Goal: Answer question/provide support: Share knowledge or assist other users

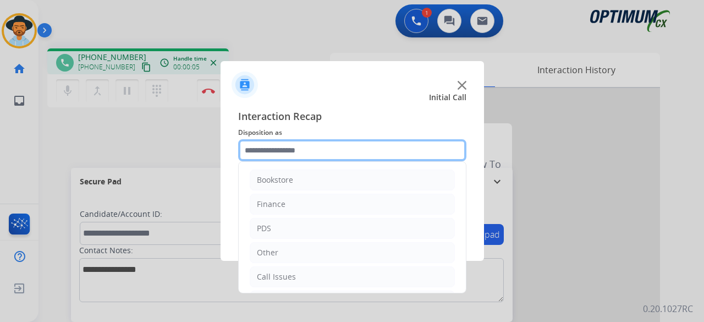
click at [331, 149] on input "text" at bounding box center [352, 150] width 228 height 22
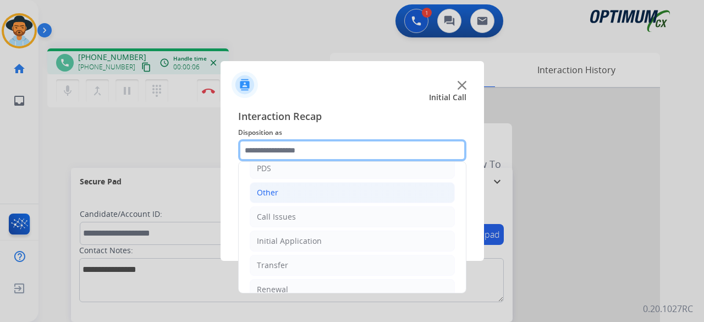
scroll to position [72, 0]
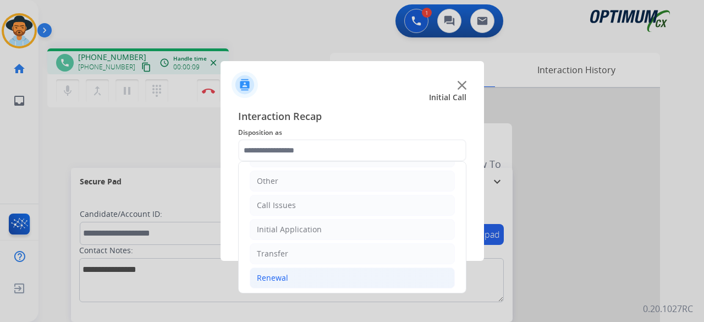
click at [311, 272] on li "Renewal" at bounding box center [352, 277] width 205 height 21
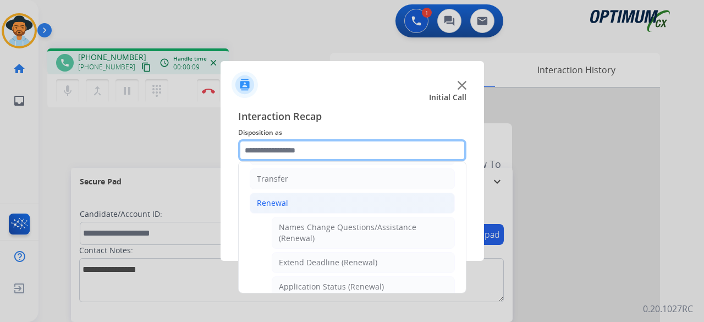
scroll to position [155, 0]
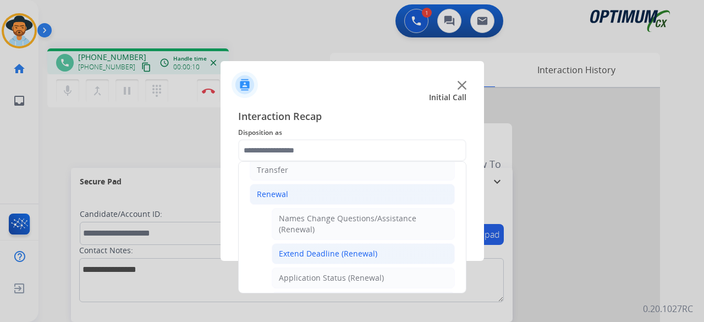
click at [328, 251] on div "Extend Deadline (Renewal)" at bounding box center [328, 253] width 98 height 11
type input "**********"
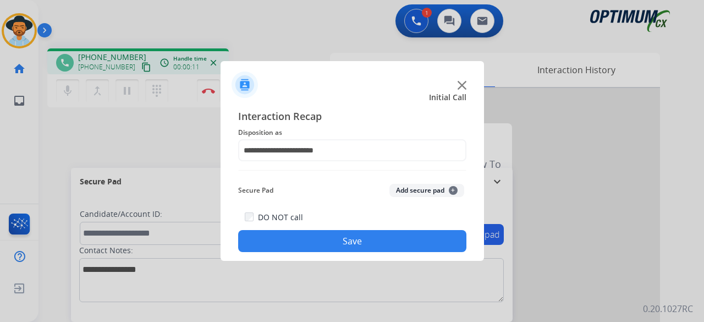
click at [412, 184] on button "Add secure pad +" at bounding box center [427, 190] width 75 height 13
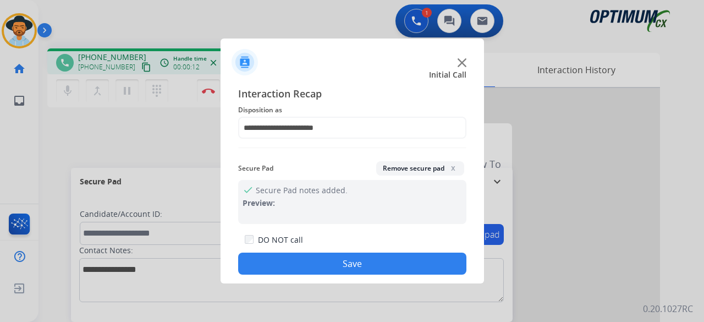
click at [328, 269] on button "Save" at bounding box center [352, 264] width 228 height 22
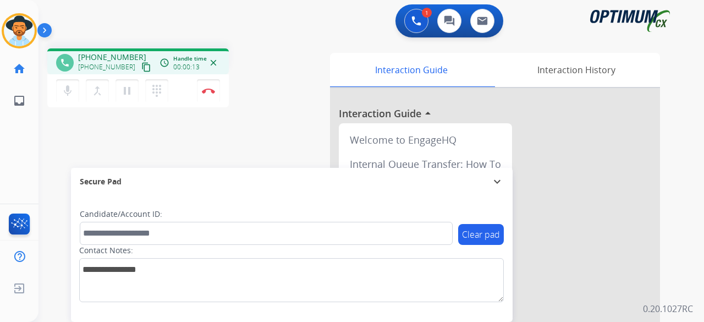
click at [141, 64] on mat-icon "content_copy" at bounding box center [146, 67] width 10 height 10
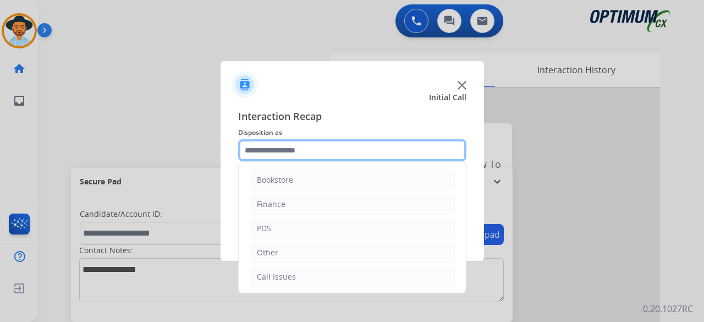
click at [355, 146] on input "text" at bounding box center [352, 150] width 228 height 22
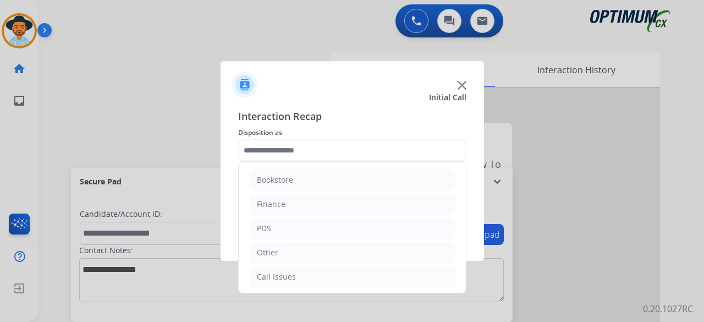
click at [338, 238] on ul "Bookstore Finance PDS Other Call Issues Initial Application Transfer Renewal" at bounding box center [352, 265] width 227 height 206
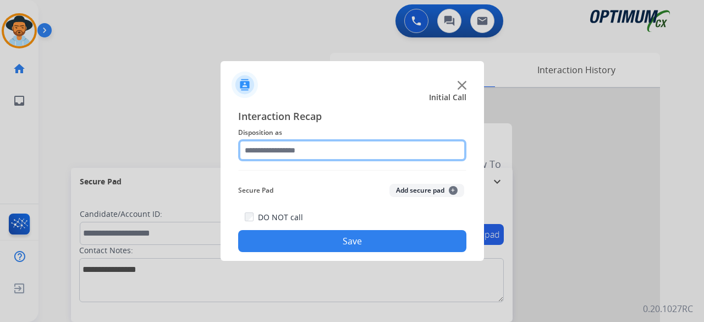
click at [369, 149] on input "text" at bounding box center [352, 150] width 228 height 22
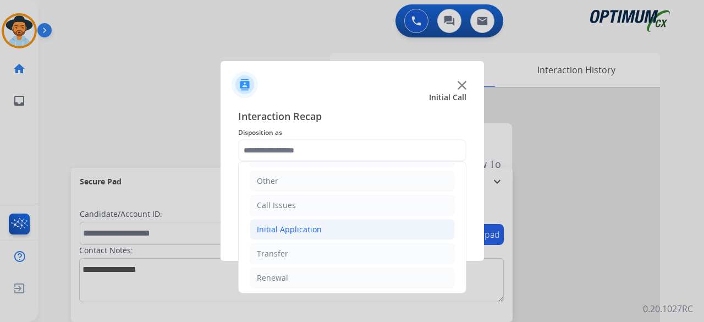
click at [307, 224] on div "Initial Application" at bounding box center [289, 229] width 65 height 11
click at [346, 254] on div "Credential Resend (Initial application)" at bounding box center [348, 253] width 139 height 11
type input "**********"
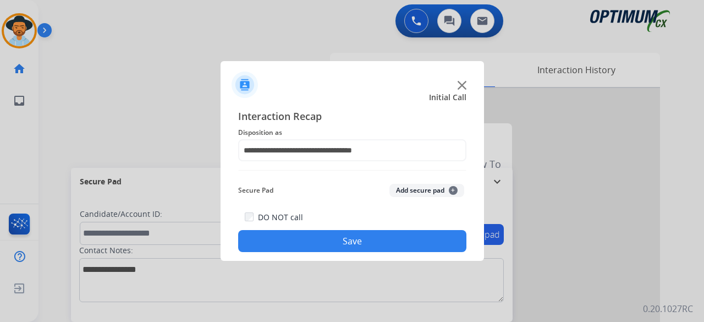
click at [414, 192] on button "Add secure pad +" at bounding box center [427, 190] width 75 height 13
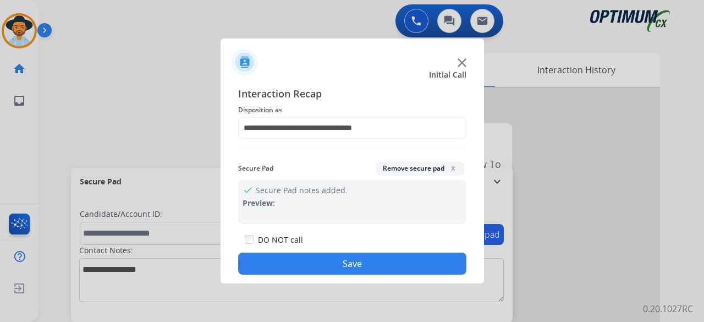
click at [349, 265] on button "Save" at bounding box center [352, 264] width 228 height 22
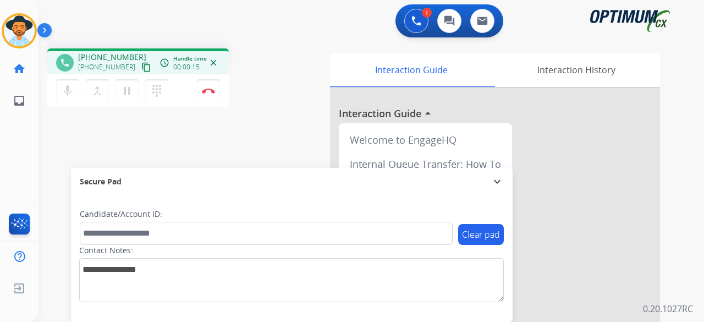
click at [141, 68] on mat-icon "content_copy" at bounding box center [146, 67] width 10 height 10
click at [74, 87] on button "mic Mute" at bounding box center [67, 90] width 23 height 23
click at [66, 84] on mat-icon "mic_off" at bounding box center [67, 90] width 13 height 13
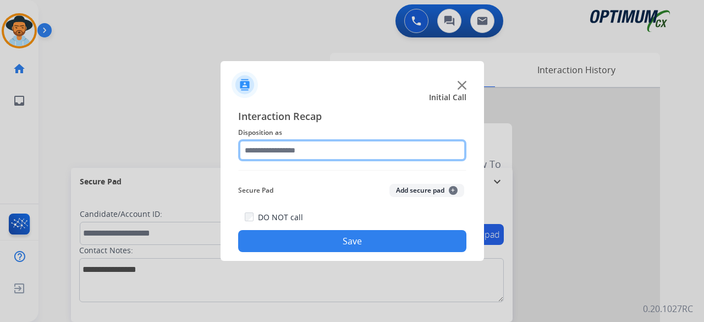
click at [380, 145] on input "text" at bounding box center [352, 150] width 228 height 22
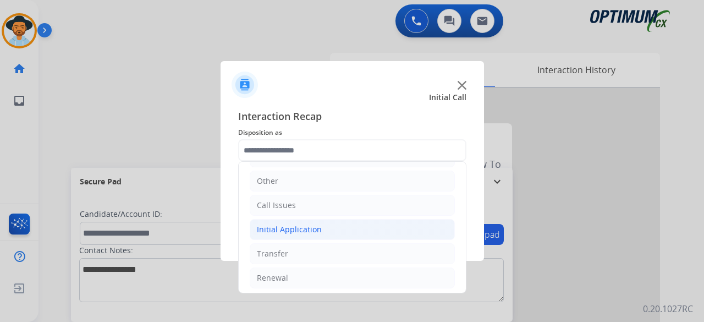
click at [300, 235] on li "Initial Application" at bounding box center [352, 229] width 205 height 21
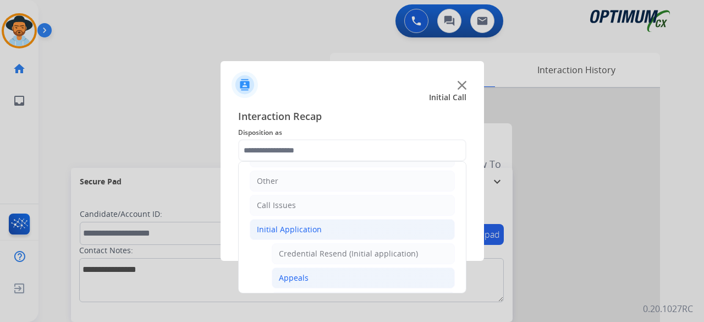
click at [299, 272] on div "Appeals" at bounding box center [294, 277] width 30 height 11
type input "*******"
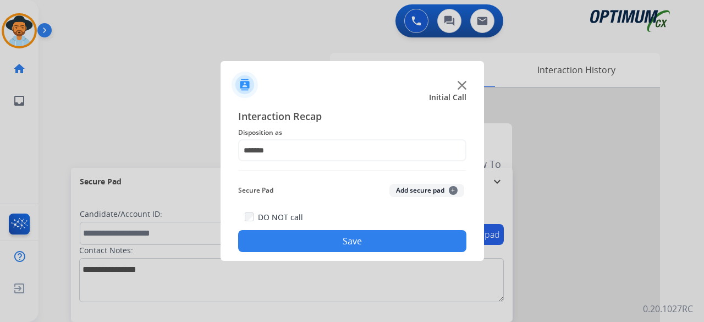
click at [415, 191] on button "Add secure pad +" at bounding box center [427, 190] width 75 height 13
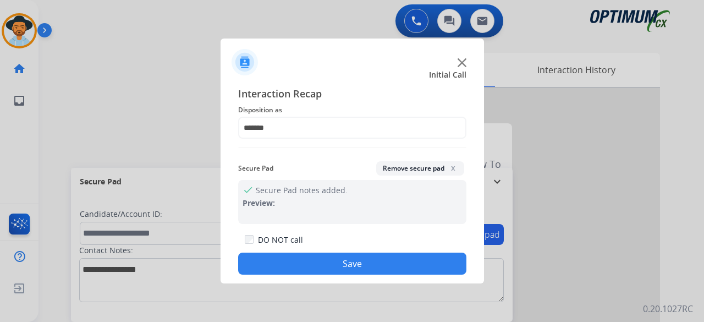
click at [366, 259] on button "Save" at bounding box center [352, 264] width 228 height 22
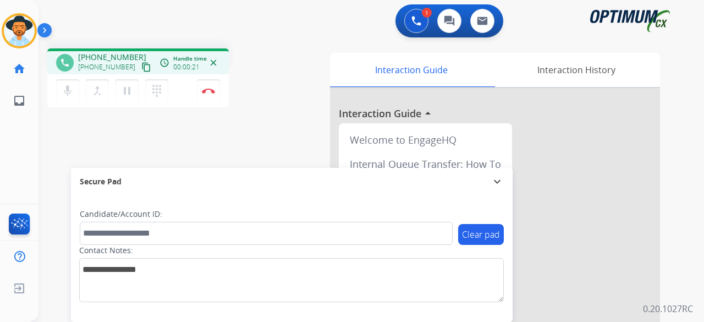
click at [141, 69] on mat-icon "content_copy" at bounding box center [146, 67] width 10 height 10
click at [210, 88] on img at bounding box center [208, 91] width 13 height 6
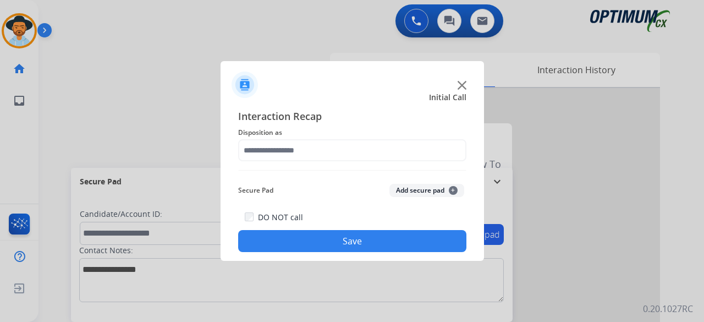
click at [67, 98] on div at bounding box center [352, 161] width 704 height 322
click at [458, 83] on img at bounding box center [462, 85] width 9 height 9
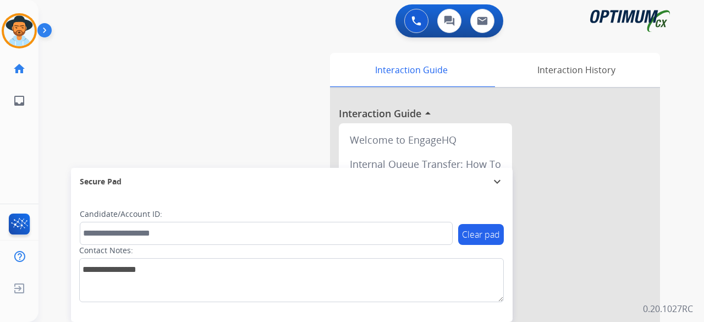
click at [463, 88] on div at bounding box center [495, 293] width 330 height 410
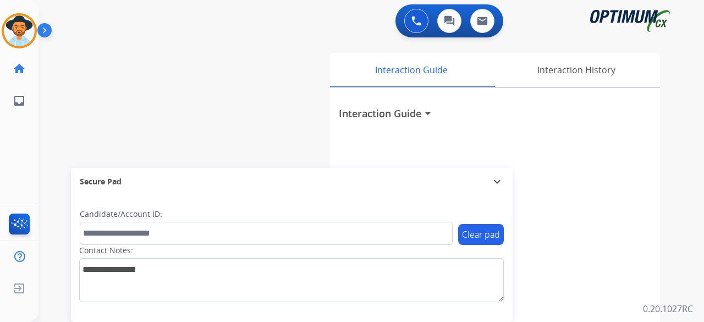
click at [238, 19] on div "0 Voice Interactions 0 Chat Interactions 0 Email Interactions" at bounding box center [365, 21] width 626 height 35
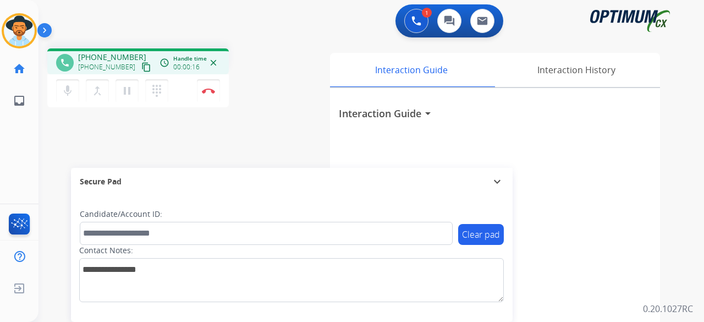
click at [141, 69] on mat-icon "content_copy" at bounding box center [146, 67] width 10 height 10
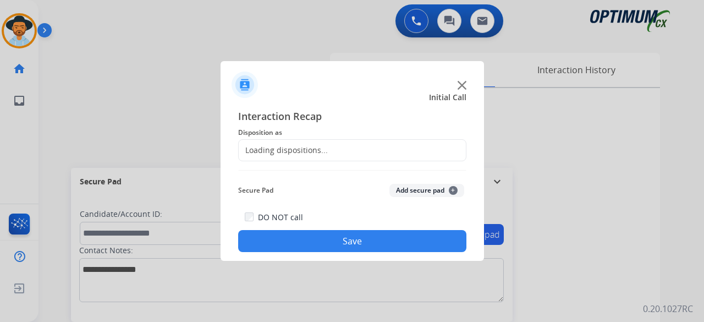
click at [211, 97] on div at bounding box center [352, 161] width 704 height 322
click at [463, 84] on img at bounding box center [462, 85] width 9 height 9
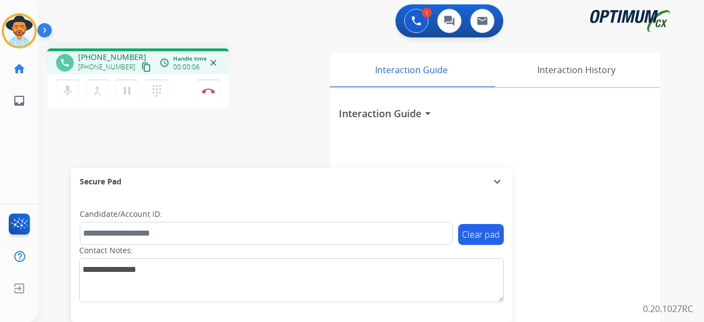
click at [141, 71] on mat-icon "content_copy" at bounding box center [146, 67] width 10 height 10
click at [210, 91] on img at bounding box center [208, 91] width 13 height 6
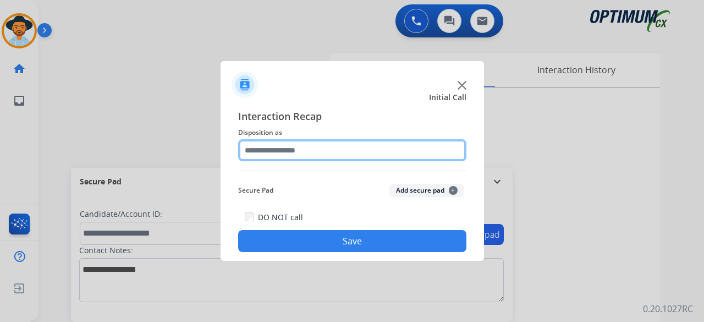
click at [334, 149] on input "text" at bounding box center [352, 150] width 228 height 22
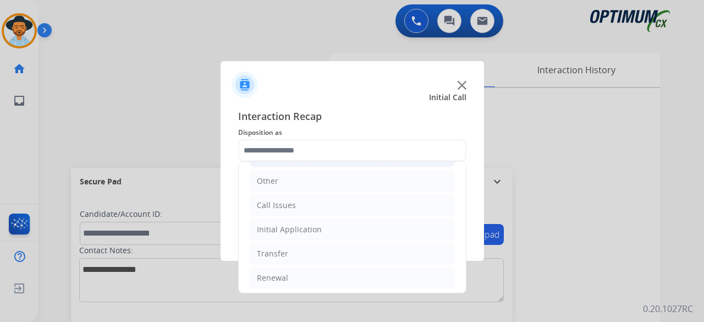
click at [322, 237] on li "Initial Application" at bounding box center [352, 229] width 205 height 21
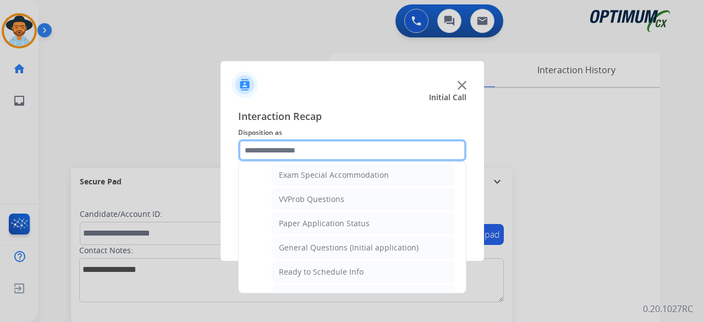
scroll to position [575, 0]
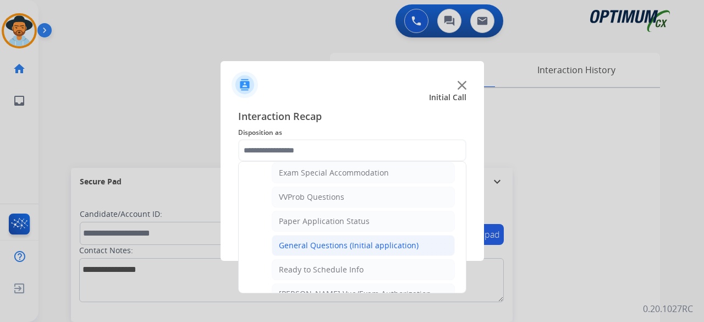
click at [374, 235] on li "General Questions (Initial application)" at bounding box center [363, 245] width 183 height 21
type input "**********"
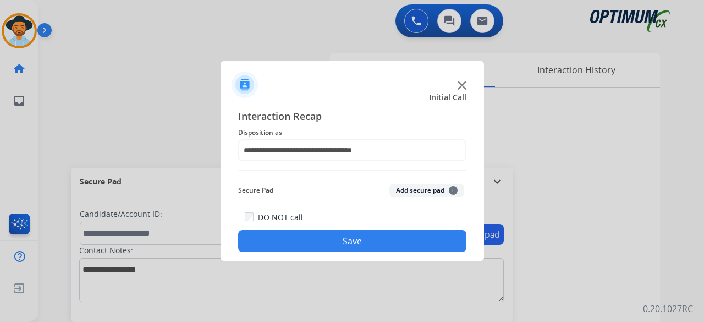
click at [411, 193] on button "Add secure pad +" at bounding box center [427, 190] width 75 height 13
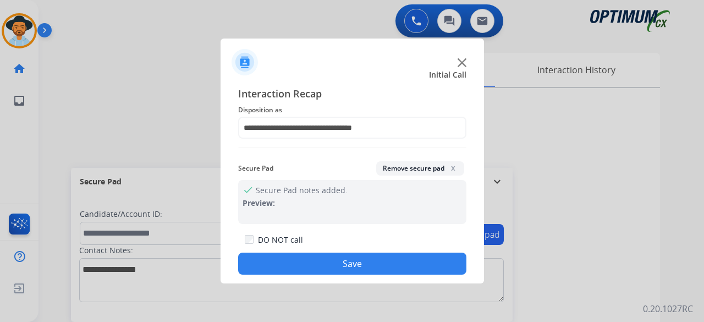
click at [339, 267] on button "Save" at bounding box center [352, 264] width 228 height 22
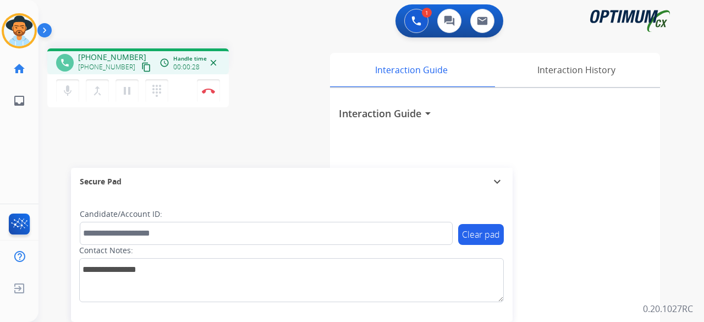
click at [141, 66] on mat-icon "content_copy" at bounding box center [146, 67] width 10 height 10
click at [212, 97] on button "Disconnect" at bounding box center [208, 90] width 23 height 23
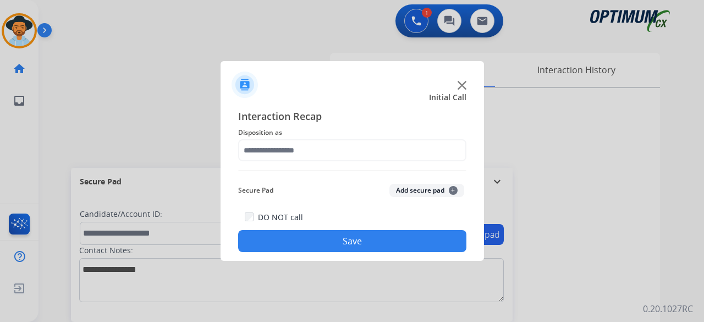
click at [459, 85] on img at bounding box center [462, 85] width 9 height 9
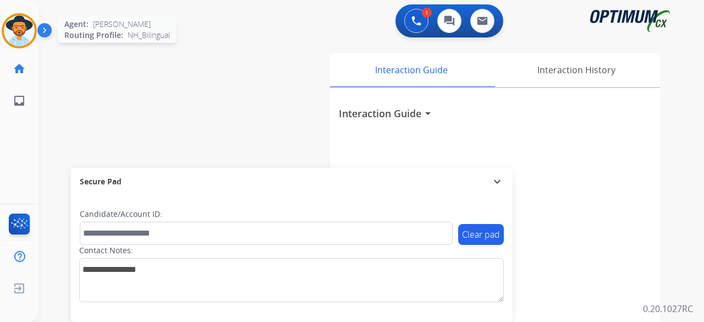
click at [23, 29] on img at bounding box center [19, 30] width 31 height 31
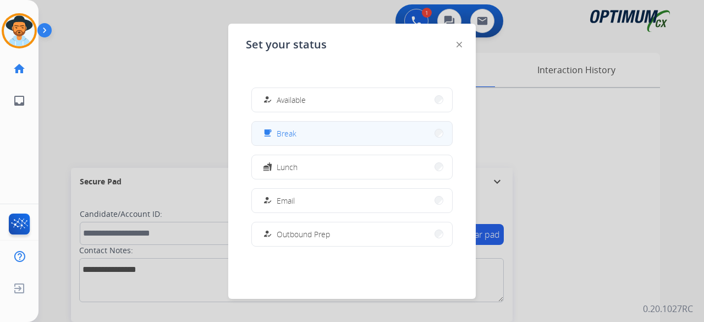
click at [329, 132] on button "free_breakfast Break" at bounding box center [352, 134] width 200 height 24
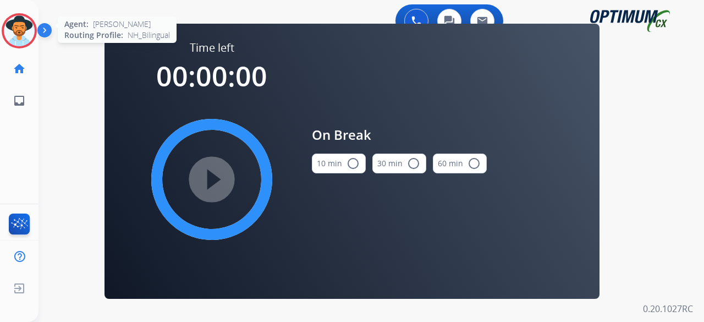
click at [30, 32] on img at bounding box center [19, 30] width 31 height 31
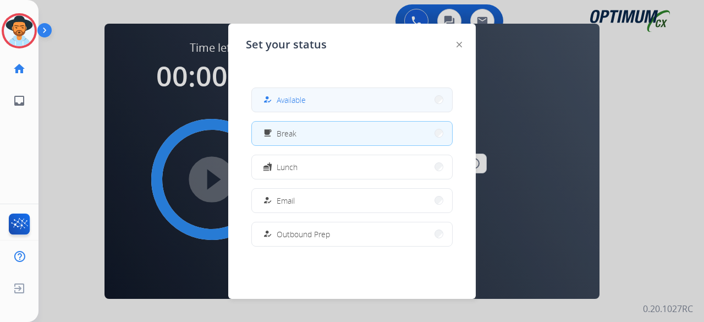
click at [394, 110] on button "how_to_reg Available" at bounding box center [352, 100] width 200 height 24
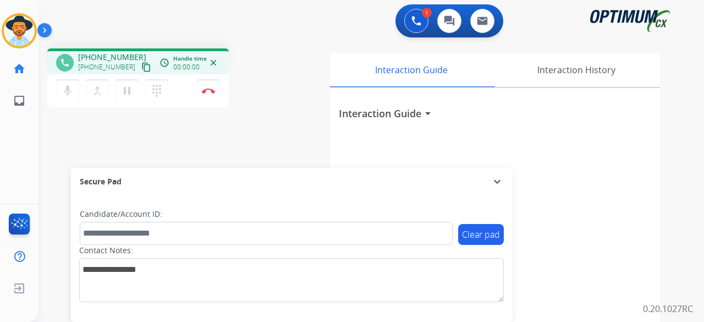
click at [141, 65] on mat-icon "content_copy" at bounding box center [146, 67] width 10 height 10
click at [207, 101] on button "Disconnect" at bounding box center [208, 90] width 23 height 23
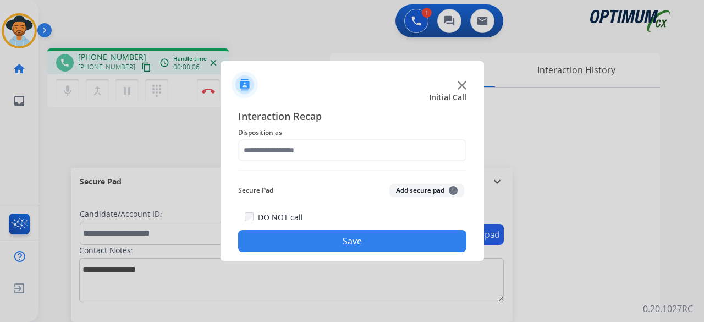
click at [458, 83] on img at bounding box center [462, 85] width 9 height 9
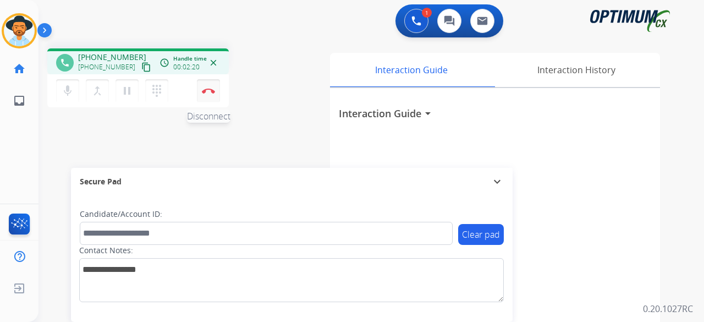
click at [208, 89] on img at bounding box center [208, 91] width 13 height 6
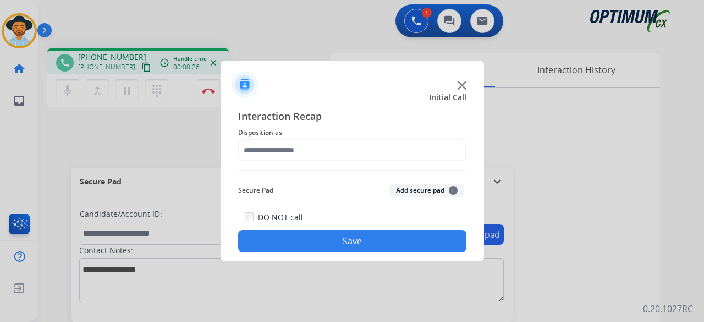
click at [458, 83] on img at bounding box center [462, 85] width 9 height 9
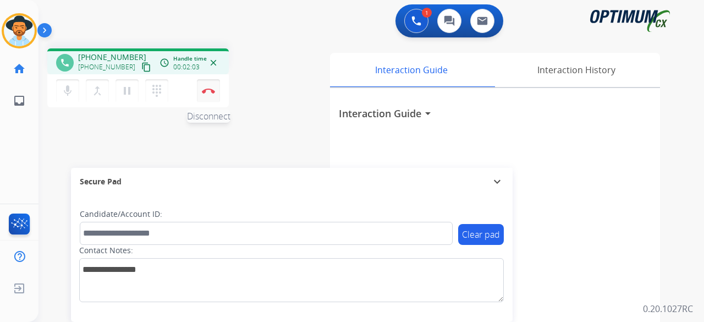
click at [209, 92] on img at bounding box center [208, 91] width 13 height 6
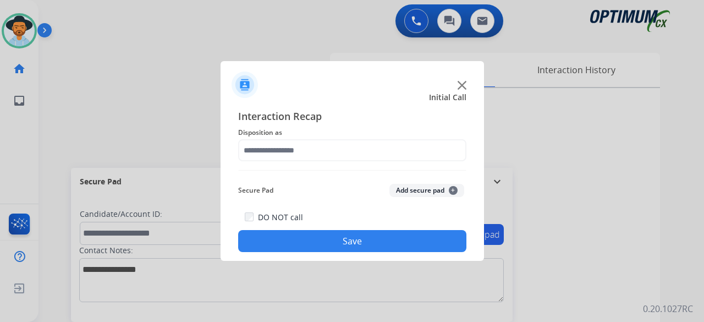
click at [461, 87] on img at bounding box center [462, 85] width 9 height 9
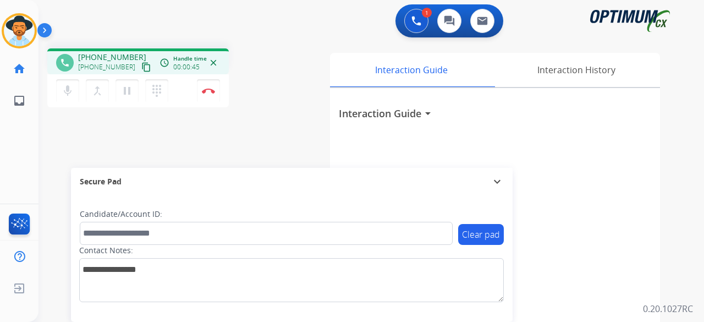
click at [141, 64] on mat-icon "content_copy" at bounding box center [146, 67] width 10 height 10
click at [141, 63] on mat-icon "content_copy" at bounding box center [146, 67] width 10 height 10
click at [205, 91] on img at bounding box center [208, 91] width 13 height 6
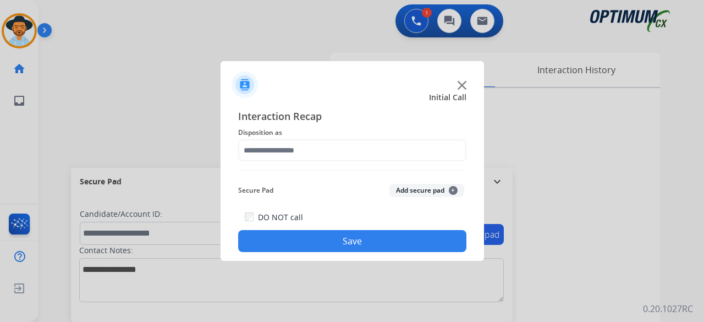
click at [461, 84] on img at bounding box center [462, 85] width 9 height 9
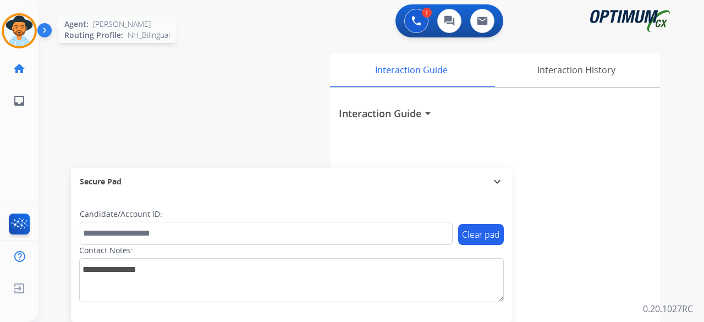
click at [29, 28] on img at bounding box center [19, 30] width 31 height 31
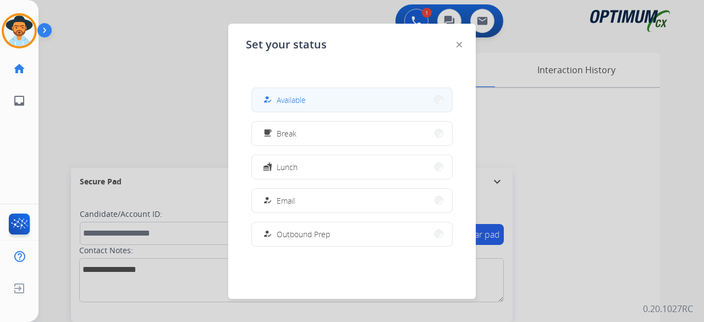
click at [283, 98] on span "Available" at bounding box center [291, 100] width 29 height 12
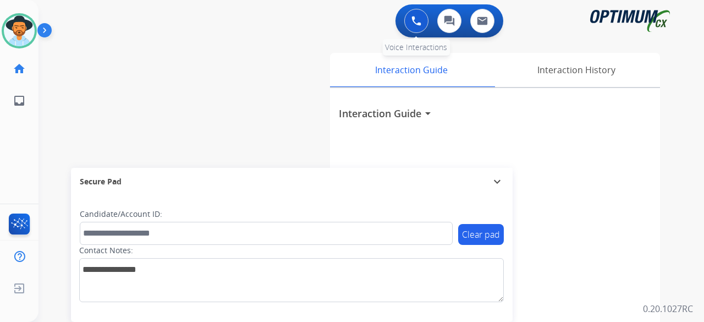
click at [414, 24] on img at bounding box center [417, 21] width 10 height 10
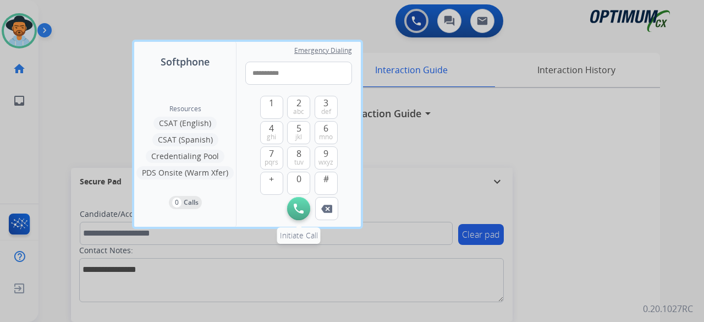
type input "**********"
click at [297, 206] on img at bounding box center [299, 209] width 10 height 10
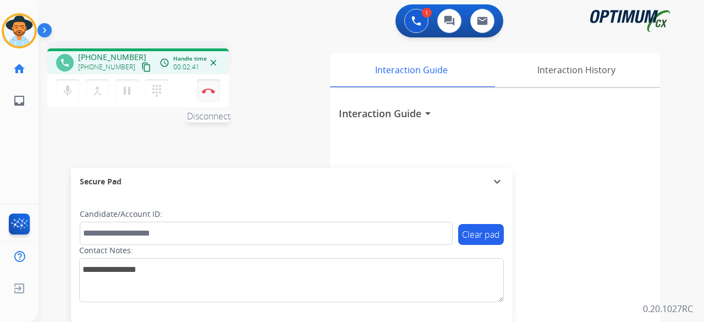
click at [212, 90] on img at bounding box center [208, 91] width 13 height 6
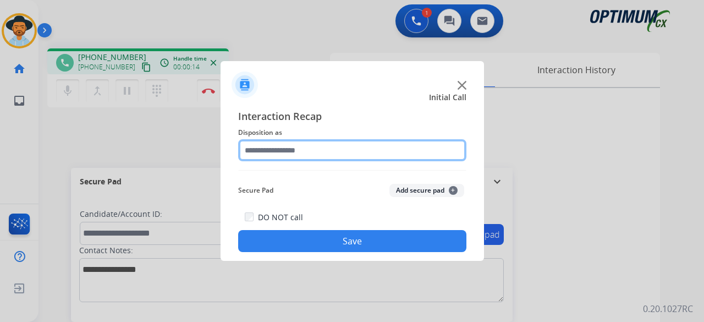
click at [331, 147] on input "text" at bounding box center [352, 150] width 228 height 22
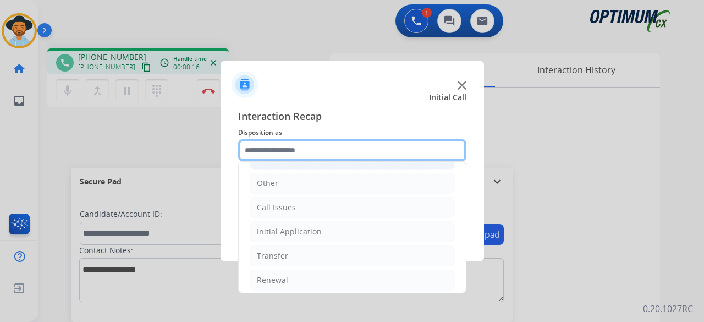
scroll to position [72, 0]
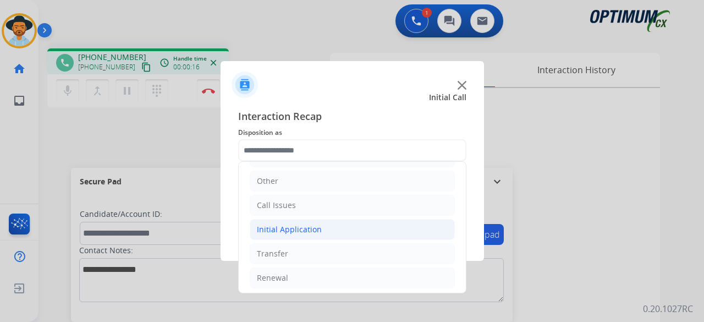
click at [302, 229] on div "Initial Application" at bounding box center [289, 229] width 65 height 11
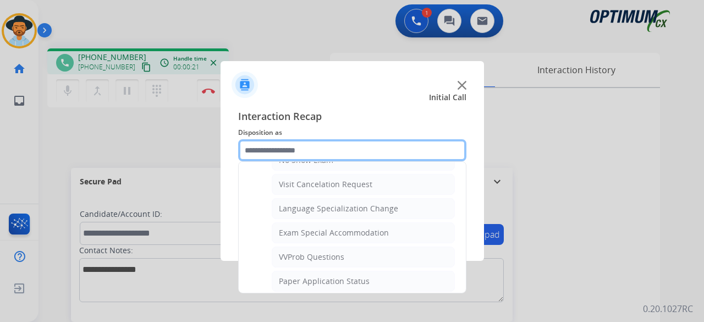
scroll to position [516, 0]
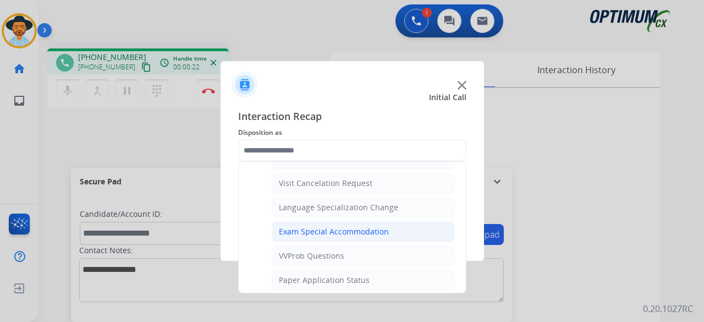
click at [377, 226] on div "Exam Special Accommodation" at bounding box center [334, 231] width 110 height 11
type input "**********"
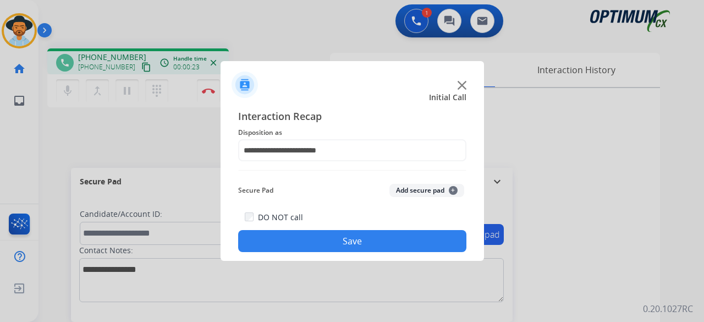
click at [424, 192] on button "Add secure pad +" at bounding box center [427, 190] width 75 height 13
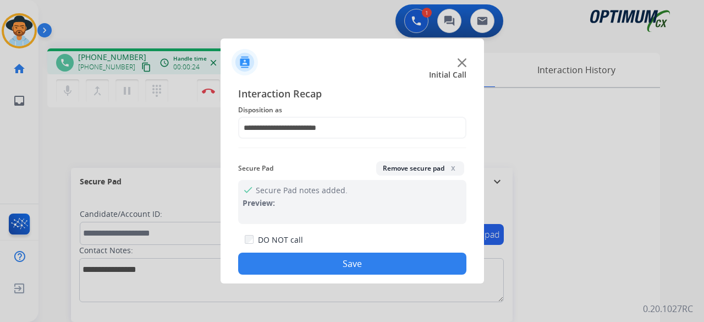
click at [350, 267] on button "Save" at bounding box center [352, 264] width 228 height 22
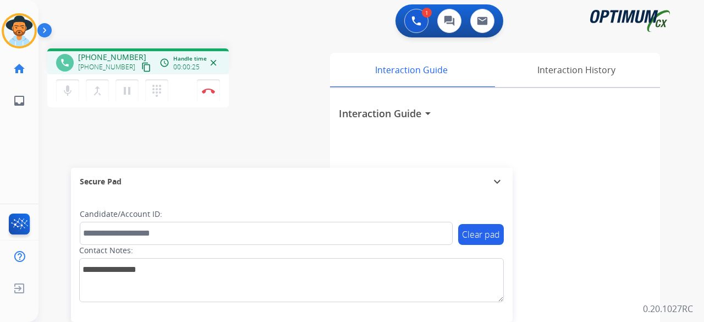
click at [141, 68] on mat-icon "content_copy" at bounding box center [146, 67] width 10 height 10
click at [141, 65] on mat-icon "content_copy" at bounding box center [146, 67] width 10 height 10
click at [67, 92] on mat-icon "mic" at bounding box center [67, 90] width 13 height 13
click at [126, 90] on mat-icon "pause" at bounding box center [126, 90] width 13 height 13
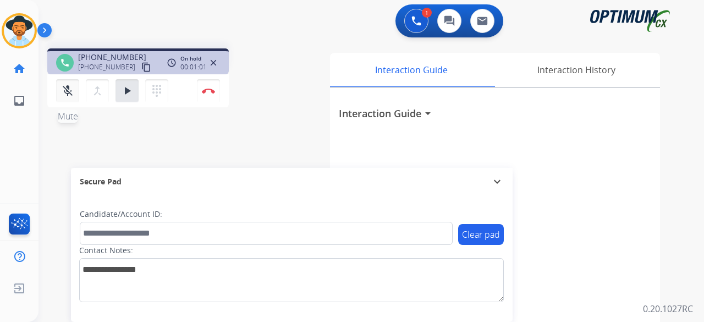
click at [64, 93] on mat-icon "mic_off" at bounding box center [67, 90] width 13 height 13
click at [129, 94] on mat-icon "play_arrow" at bounding box center [126, 90] width 13 height 13
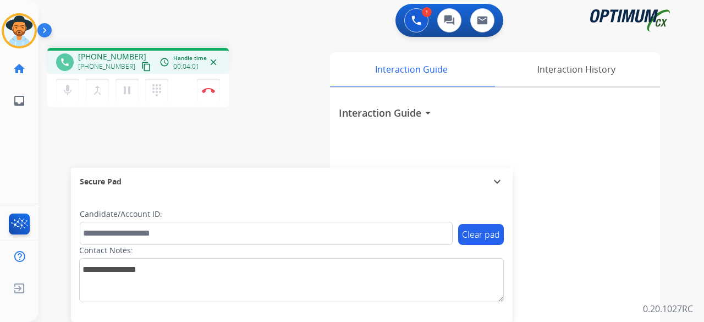
scroll to position [0, 0]
click at [210, 92] on img at bounding box center [208, 91] width 13 height 6
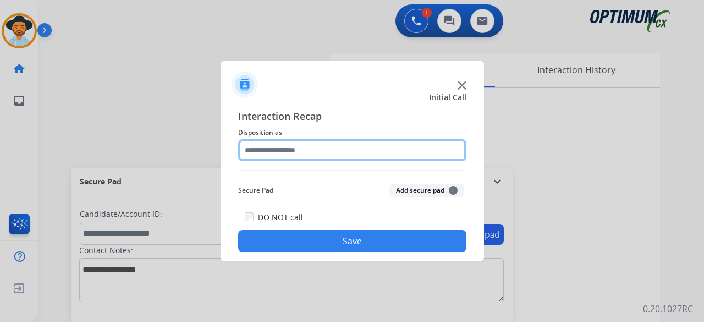
click at [287, 146] on input "text" at bounding box center [352, 150] width 228 height 22
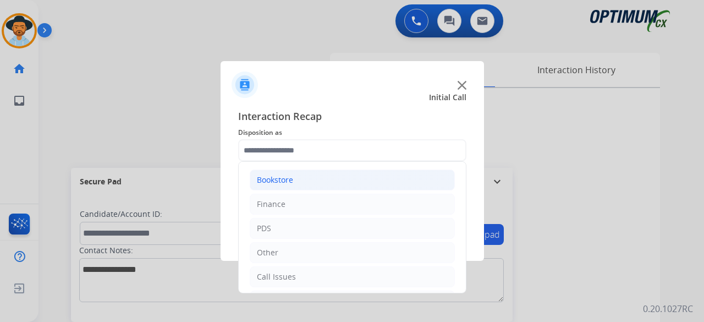
click at [290, 181] on div "Bookstore" at bounding box center [275, 179] width 36 height 11
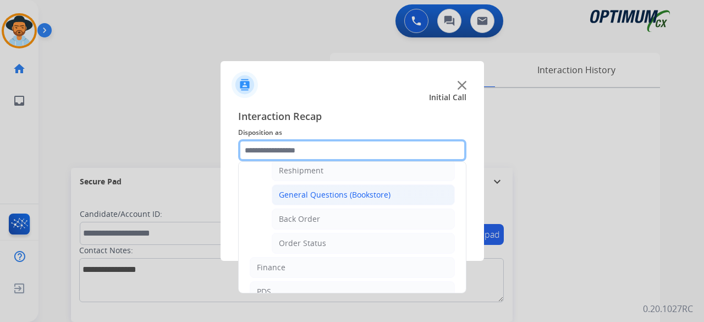
scroll to position [43, 0]
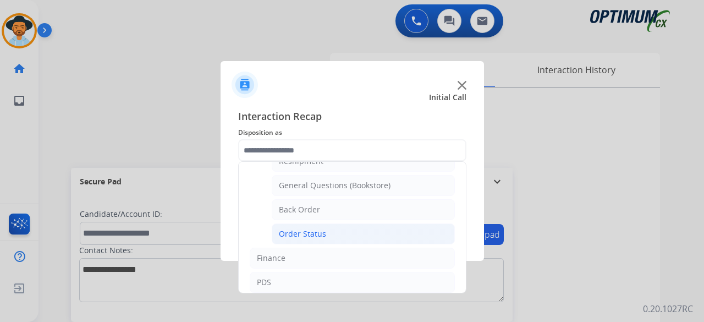
click at [330, 228] on li "Order Status" at bounding box center [363, 233] width 183 height 21
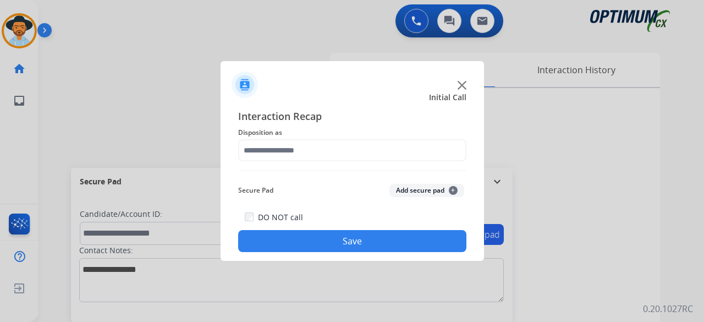
type input "**********"
click at [432, 186] on button "Add secure pad +" at bounding box center [427, 190] width 75 height 13
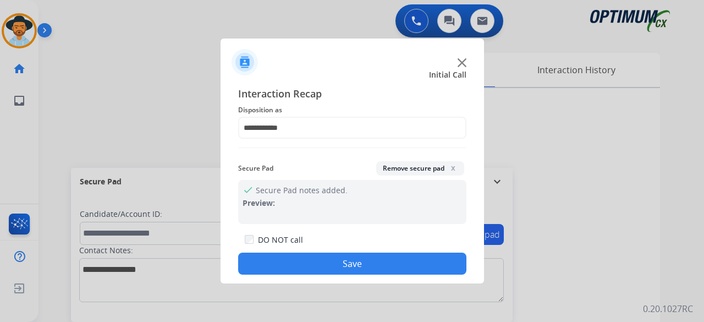
click at [361, 265] on button "Save" at bounding box center [352, 264] width 228 height 22
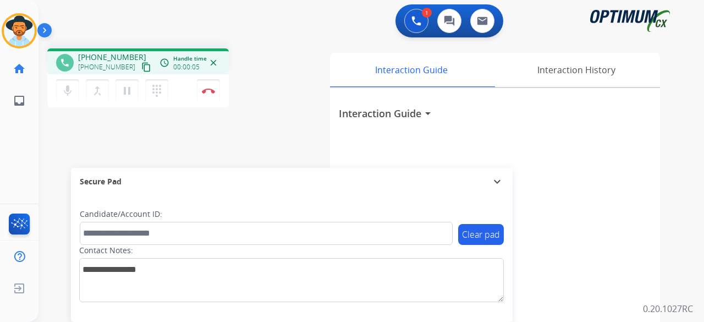
click at [141, 68] on mat-icon "content_copy" at bounding box center [146, 67] width 10 height 10
click at [64, 90] on mat-icon "mic" at bounding box center [67, 90] width 13 height 13
click at [128, 91] on mat-icon "pause" at bounding box center [126, 90] width 13 height 13
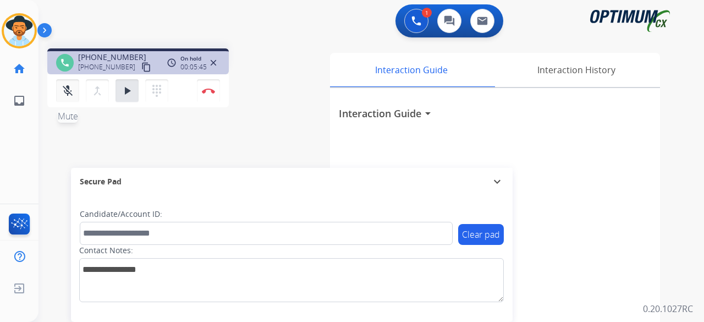
click at [68, 87] on mat-icon "mic_off" at bounding box center [67, 90] width 13 height 13
click at [128, 93] on mat-icon "play_arrow" at bounding box center [126, 90] width 13 height 13
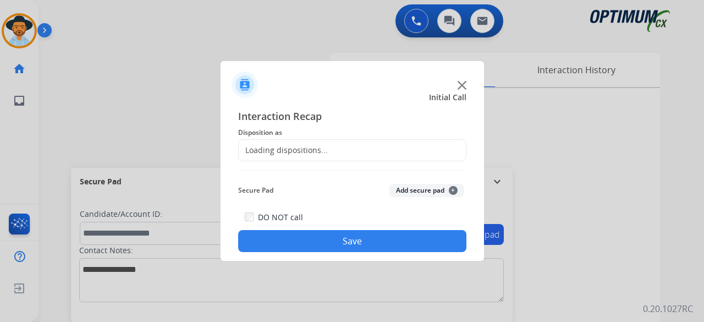
click at [201, 92] on div at bounding box center [352, 161] width 704 height 322
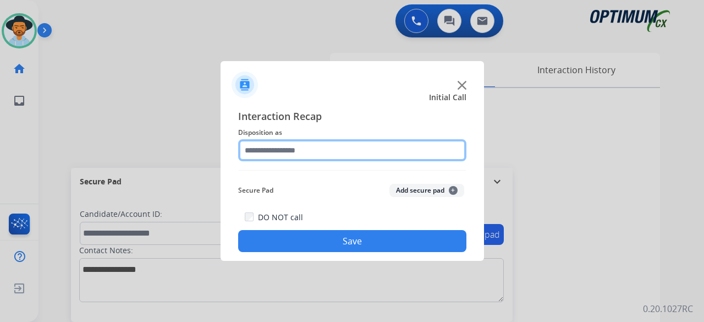
click at [299, 151] on input "text" at bounding box center [352, 150] width 228 height 22
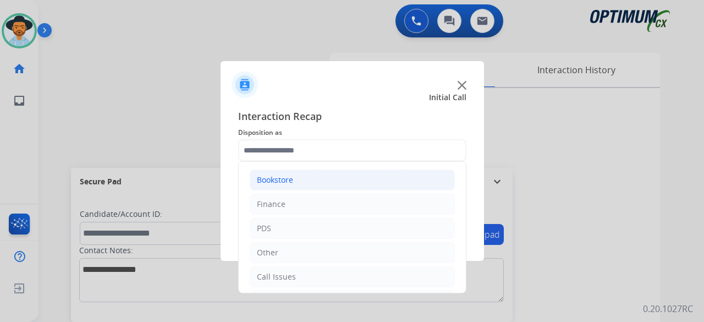
click at [335, 179] on li "Bookstore" at bounding box center [352, 179] width 205 height 21
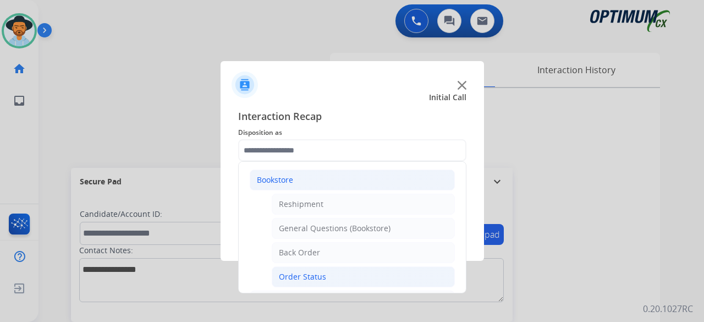
click at [324, 277] on li "Order Status" at bounding box center [363, 276] width 183 height 21
type input "**********"
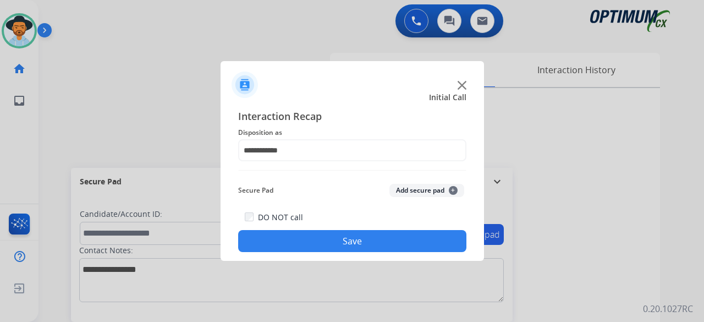
click at [412, 184] on button "Add secure pad +" at bounding box center [427, 190] width 75 height 13
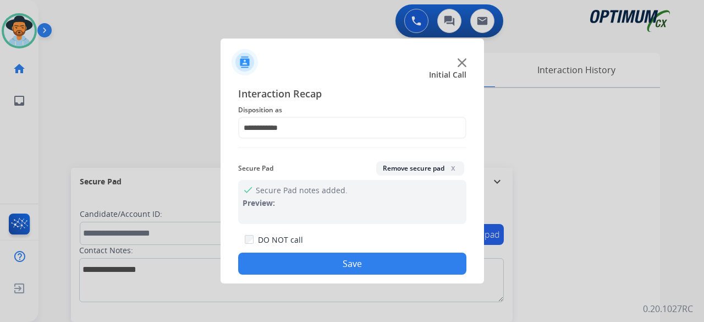
click at [353, 267] on button "Save" at bounding box center [352, 264] width 228 height 22
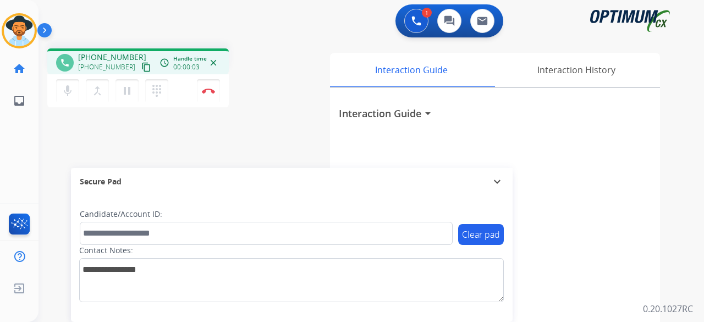
click at [141, 68] on mat-icon "content_copy" at bounding box center [146, 67] width 10 height 10
click at [208, 83] on button "Disconnect" at bounding box center [208, 90] width 23 height 23
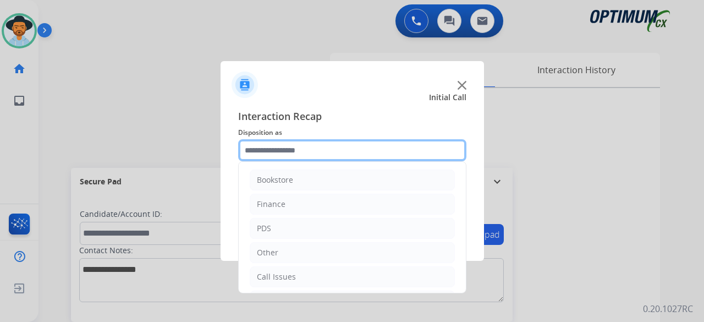
click at [352, 146] on input "text" at bounding box center [352, 150] width 228 height 22
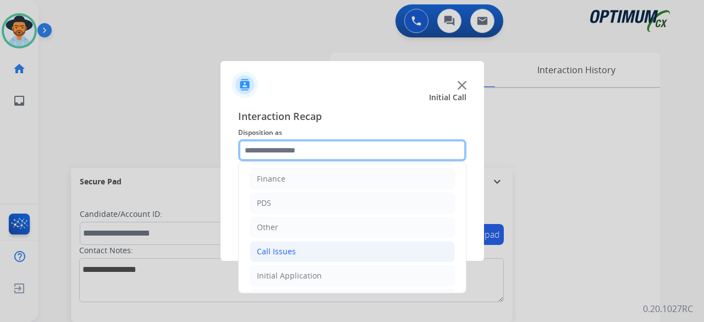
scroll to position [72, 0]
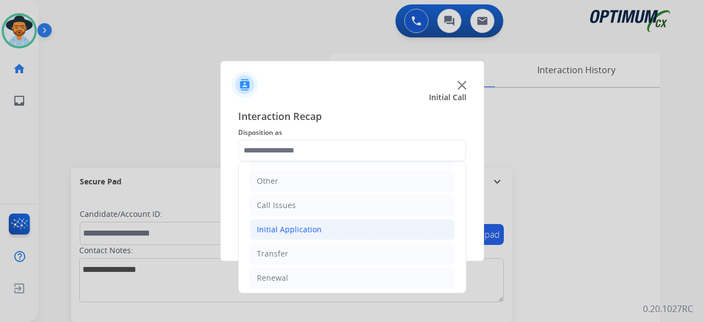
click at [329, 227] on li "Initial Application" at bounding box center [352, 229] width 205 height 21
click at [352, 249] on div "Credential Resend (Initial application)" at bounding box center [348, 253] width 139 height 11
type input "**********"
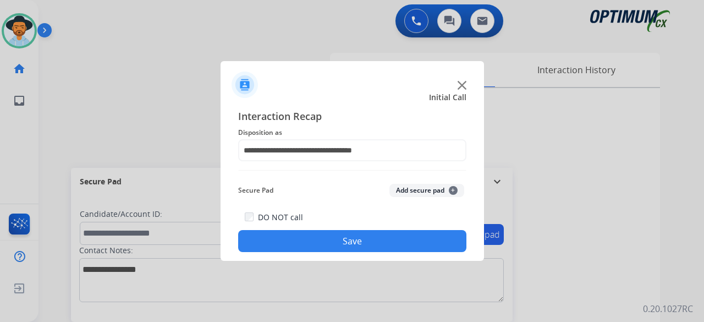
click at [409, 196] on div "Secure Pad Add secure pad +" at bounding box center [352, 190] width 228 height 22
click at [408, 197] on div "Secure Pad Add secure pad +" at bounding box center [352, 190] width 228 height 22
click at [418, 191] on button "Add secure pad +" at bounding box center [427, 190] width 75 height 13
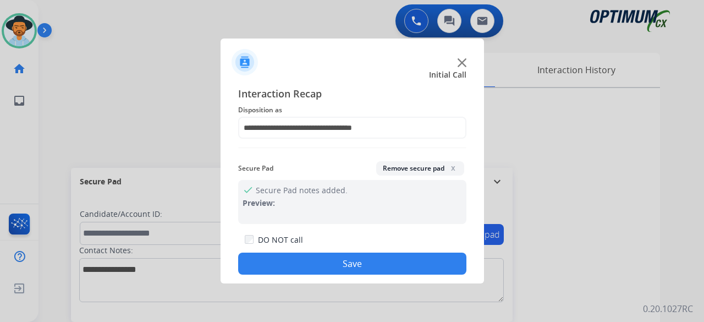
click at [342, 260] on button "Save" at bounding box center [352, 264] width 228 height 22
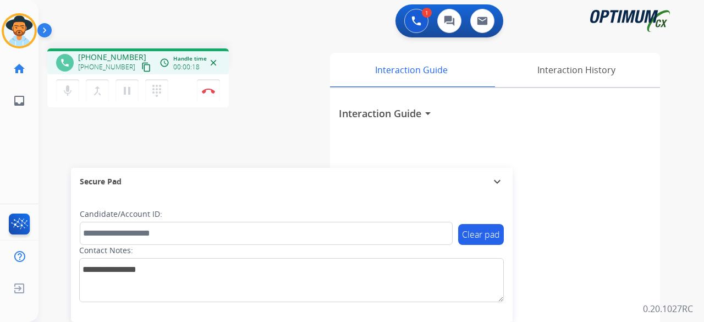
click at [141, 67] on mat-icon "content_copy" at bounding box center [146, 67] width 10 height 10
click at [212, 91] on img at bounding box center [208, 91] width 13 height 6
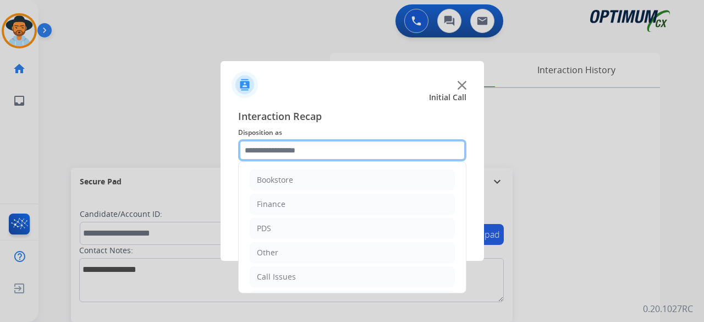
click at [364, 148] on input "text" at bounding box center [352, 150] width 228 height 22
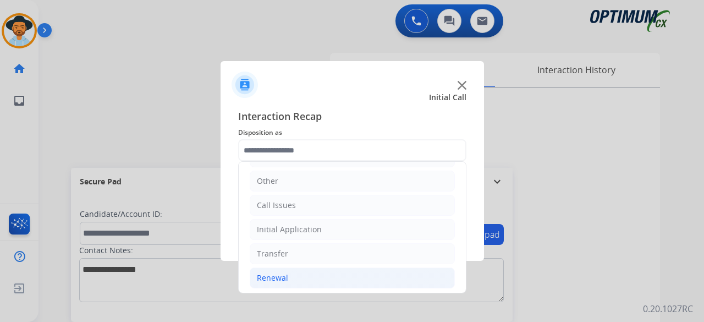
click at [292, 277] on li "Renewal" at bounding box center [352, 277] width 205 height 21
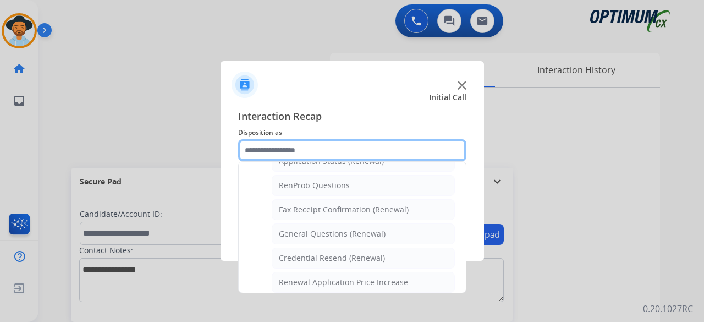
scroll to position [281, 0]
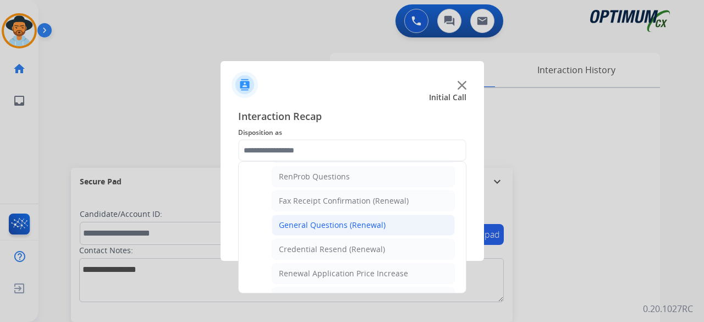
click at [344, 221] on div "General Questions (Renewal)" at bounding box center [332, 225] width 107 height 11
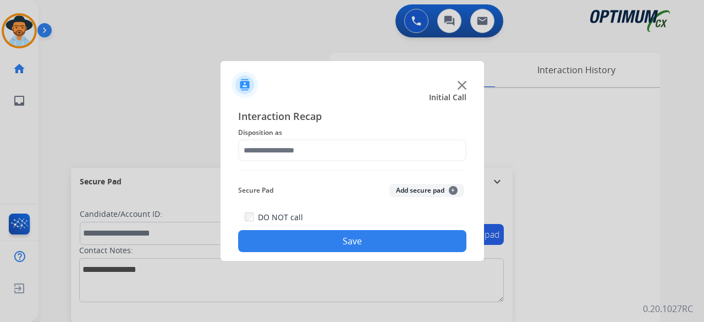
type input "**********"
click at [438, 189] on button "Add secure pad +" at bounding box center [427, 190] width 75 height 13
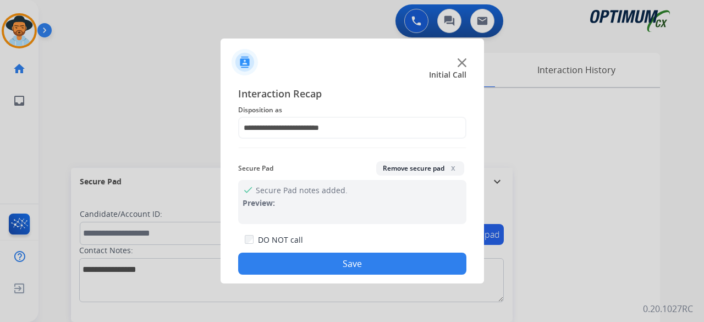
click at [392, 264] on button "Save" at bounding box center [352, 264] width 228 height 22
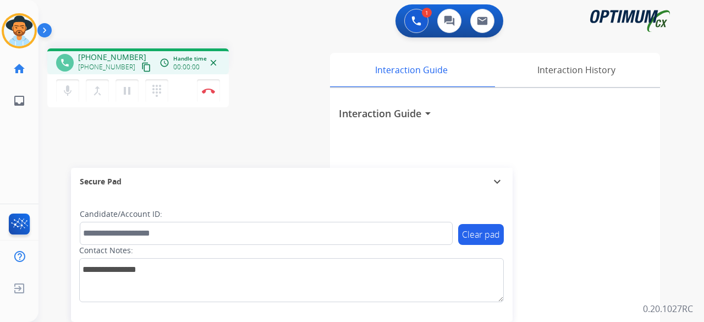
click at [141, 66] on mat-icon "content_copy" at bounding box center [146, 67] width 10 height 10
click at [211, 88] on img at bounding box center [208, 91] width 13 height 6
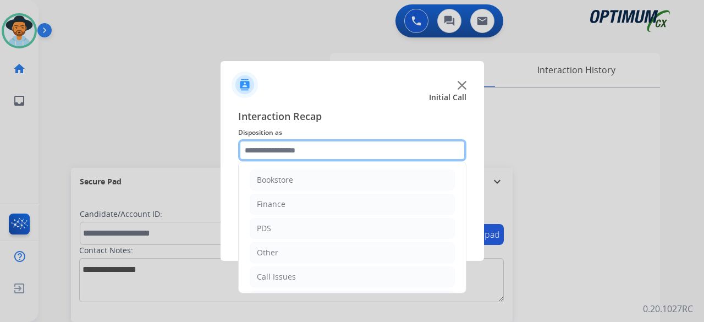
click at [331, 147] on input "text" at bounding box center [352, 150] width 228 height 22
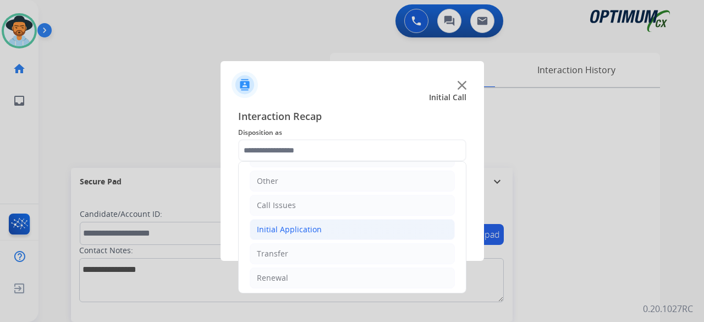
click at [301, 226] on div "Initial Application" at bounding box center [289, 229] width 65 height 11
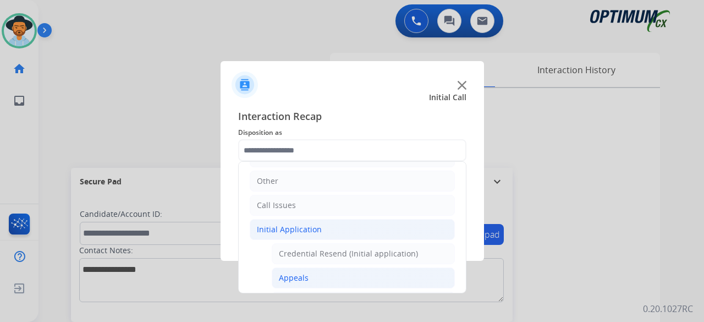
click at [301, 272] on div "Appeals" at bounding box center [294, 277] width 30 height 11
type input "*******"
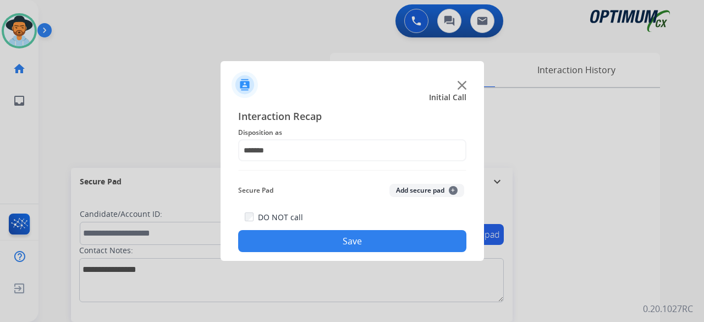
click at [413, 189] on button "Add secure pad +" at bounding box center [427, 190] width 75 height 13
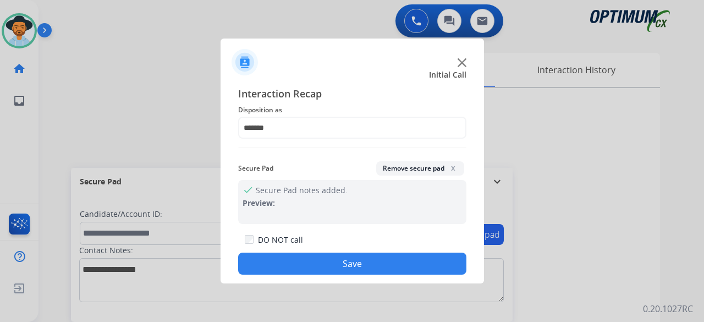
click at [361, 262] on button "Save" at bounding box center [352, 264] width 228 height 22
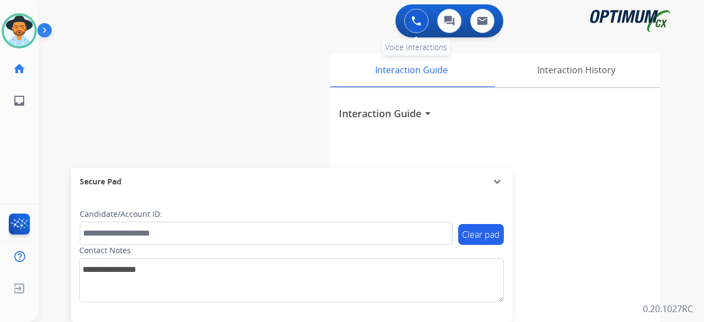
click at [420, 19] on img at bounding box center [417, 21] width 10 height 10
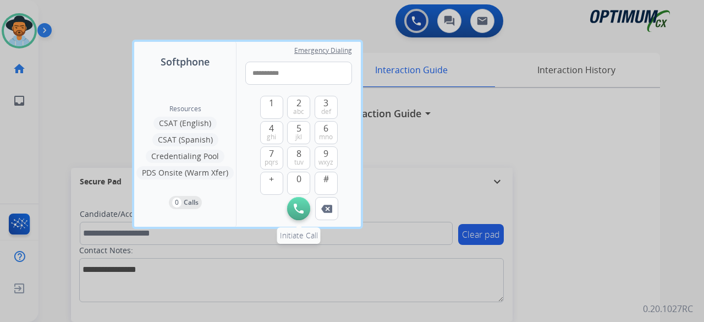
type input "**********"
click at [305, 212] on button "Initiate Call" at bounding box center [298, 208] width 23 height 23
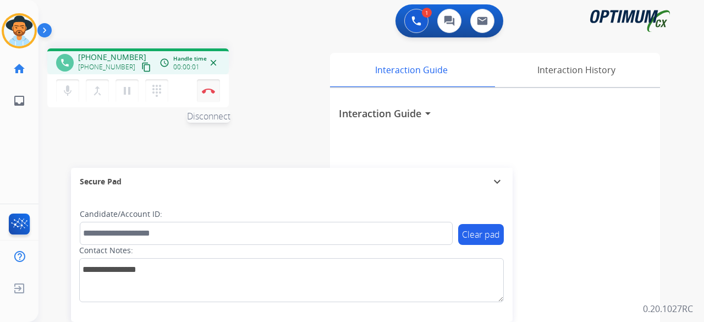
click at [204, 85] on button "Disconnect" at bounding box center [208, 90] width 23 height 23
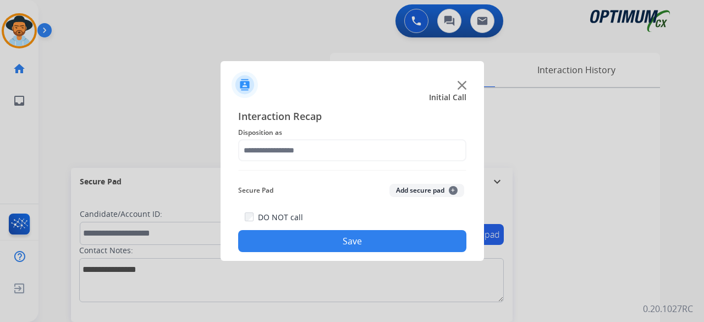
click at [461, 84] on img at bounding box center [462, 85] width 9 height 9
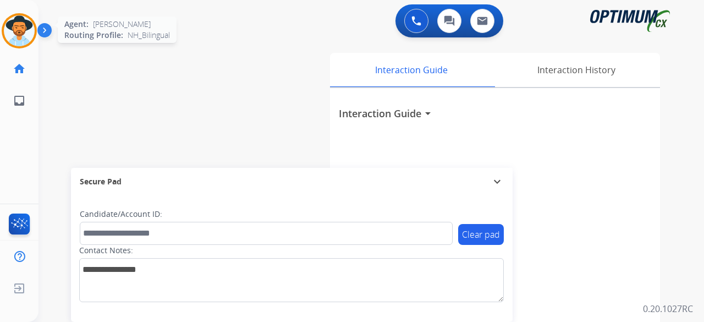
click at [19, 30] on img at bounding box center [19, 30] width 31 height 31
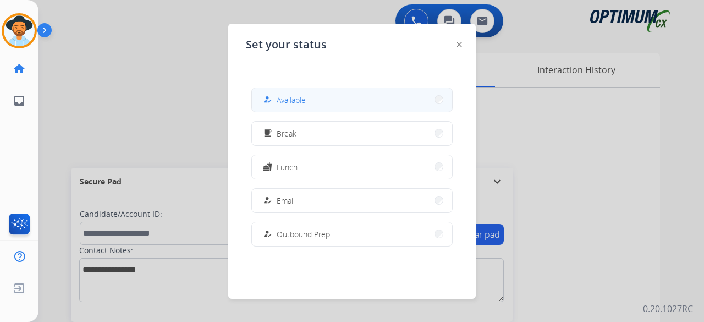
click at [286, 99] on span "Available" at bounding box center [291, 100] width 29 height 12
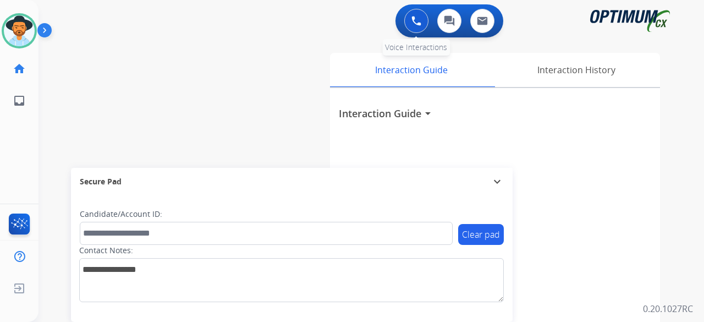
click at [419, 23] on img at bounding box center [417, 21] width 10 height 10
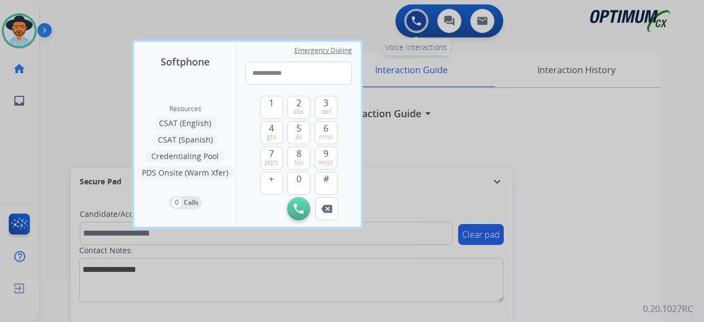
type input "**********"
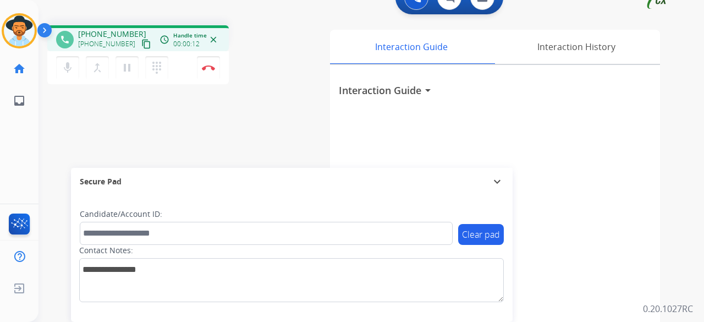
scroll to position [0, 0]
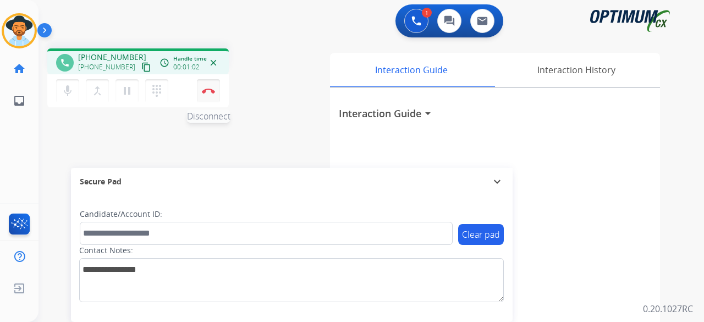
click at [209, 92] on img at bounding box center [208, 91] width 13 height 6
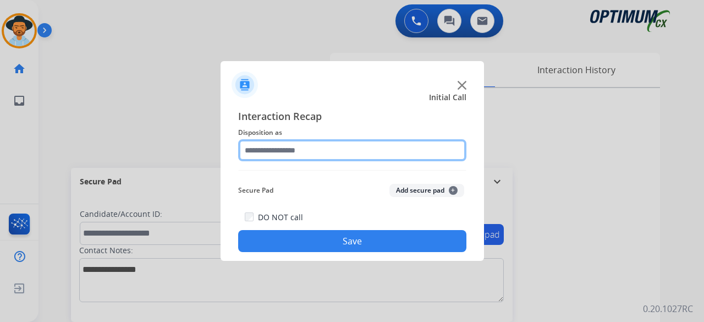
click at [316, 147] on input "text" at bounding box center [352, 150] width 228 height 22
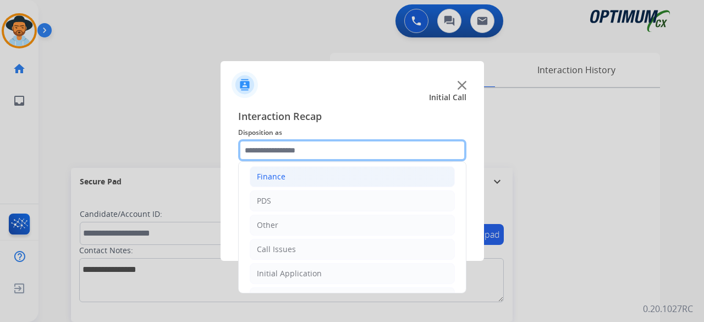
scroll to position [72, 0]
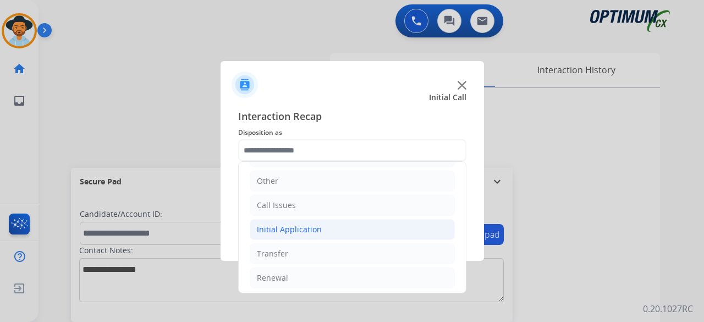
click at [343, 227] on li "Initial Application" at bounding box center [352, 229] width 205 height 21
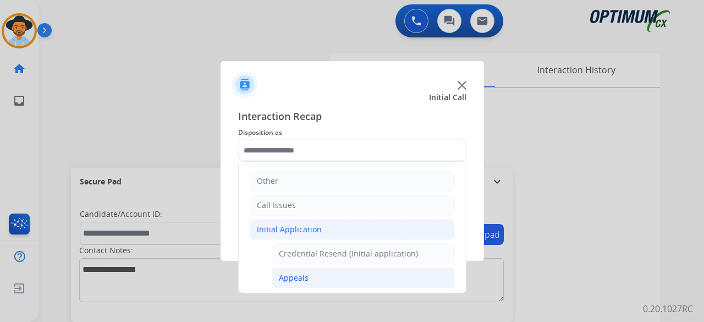
click at [326, 275] on li "Appeals" at bounding box center [363, 277] width 183 height 21
type input "*******"
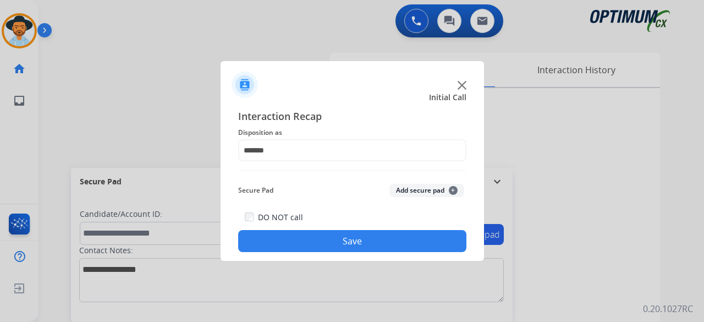
click at [420, 194] on button "Add secure pad +" at bounding box center [427, 190] width 75 height 13
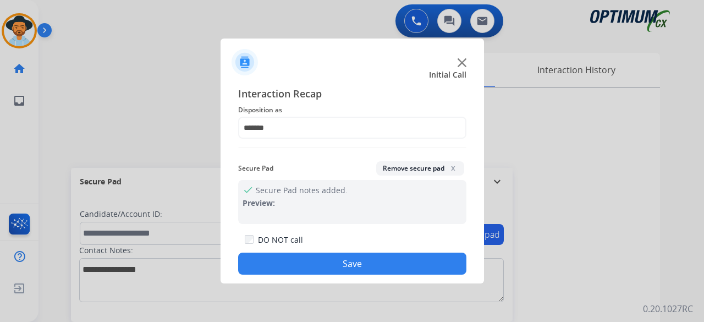
click at [352, 266] on button "Save" at bounding box center [352, 264] width 228 height 22
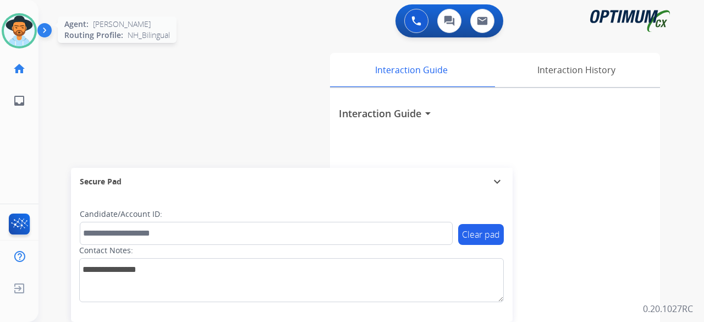
click at [18, 29] on img at bounding box center [19, 30] width 31 height 31
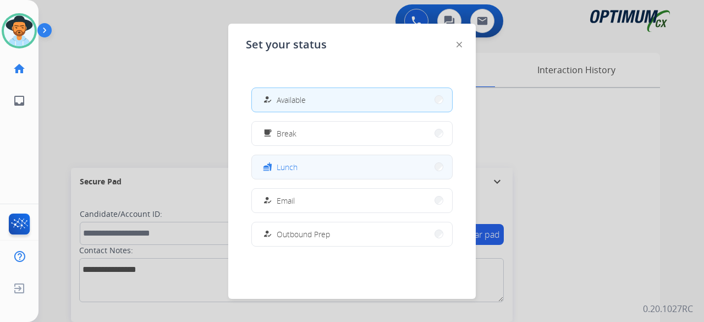
click at [299, 176] on button "fastfood Lunch" at bounding box center [352, 167] width 200 height 24
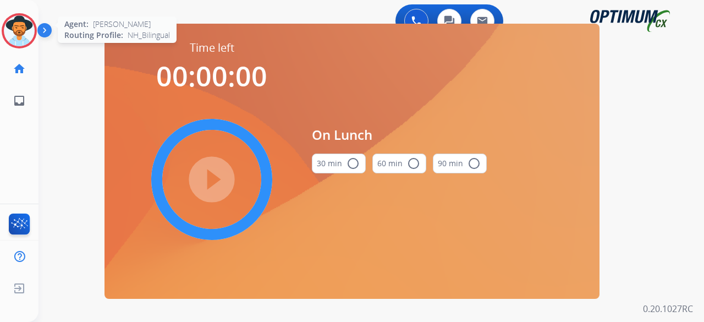
click at [19, 31] on img at bounding box center [19, 30] width 31 height 31
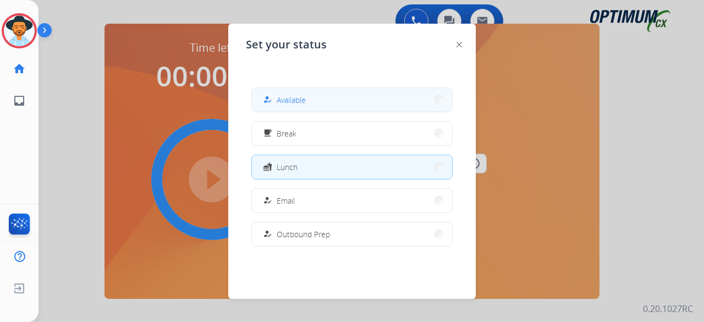
click at [318, 103] on button "how_to_reg Available" at bounding box center [352, 100] width 200 height 24
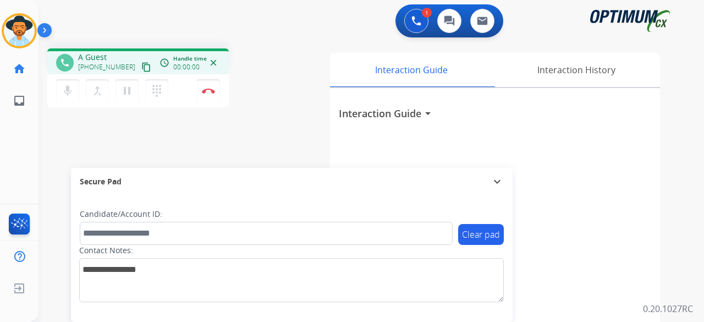
click at [140, 73] on button "content_copy" at bounding box center [146, 67] width 13 height 13
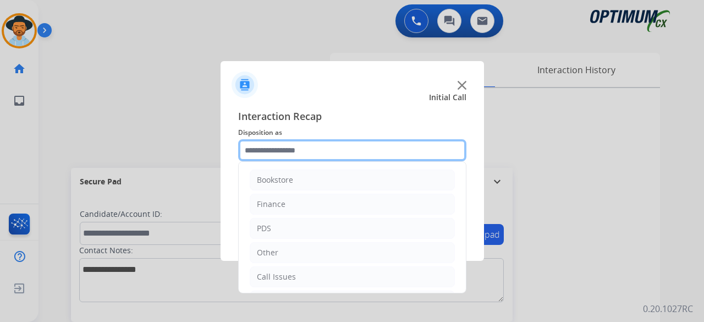
click at [376, 144] on input "text" at bounding box center [352, 150] width 228 height 22
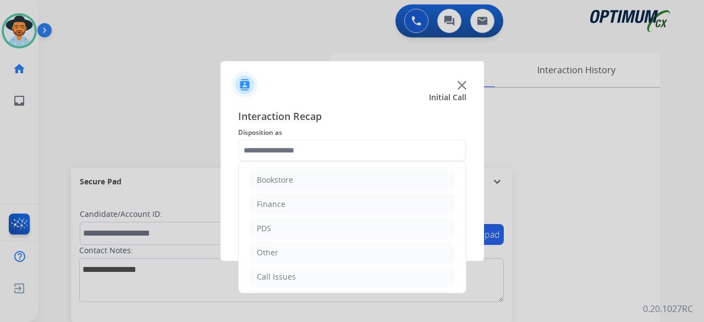
click at [128, 127] on div at bounding box center [352, 161] width 704 height 322
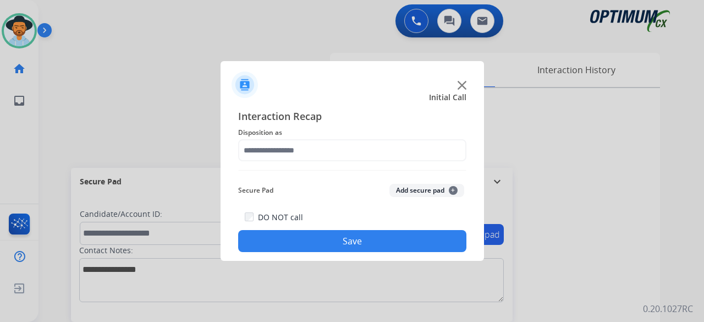
click at [196, 120] on div at bounding box center [352, 161] width 704 height 322
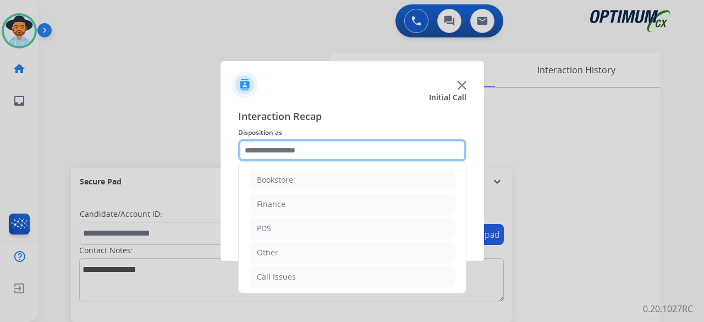
click at [335, 150] on input "text" at bounding box center [352, 150] width 228 height 22
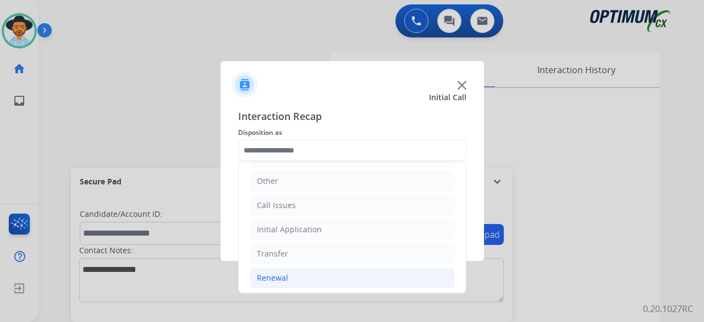
click at [282, 272] on div "Renewal" at bounding box center [272, 277] width 31 height 11
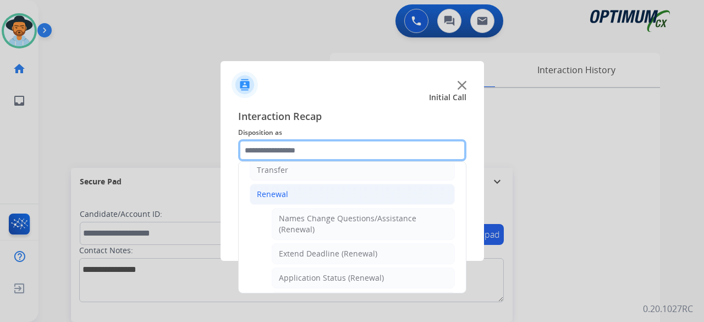
scroll to position [180, 0]
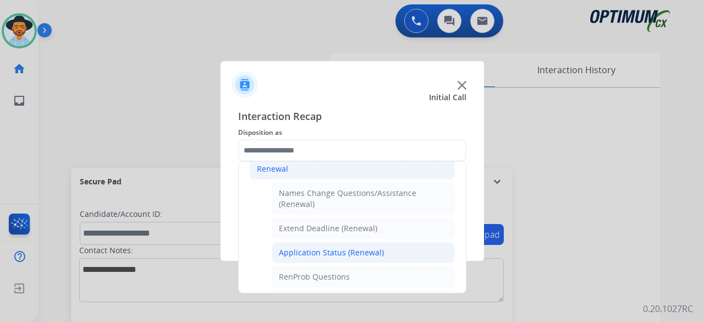
click at [317, 253] on div "Application Status (Renewal)" at bounding box center [331, 252] width 105 height 11
type input "**********"
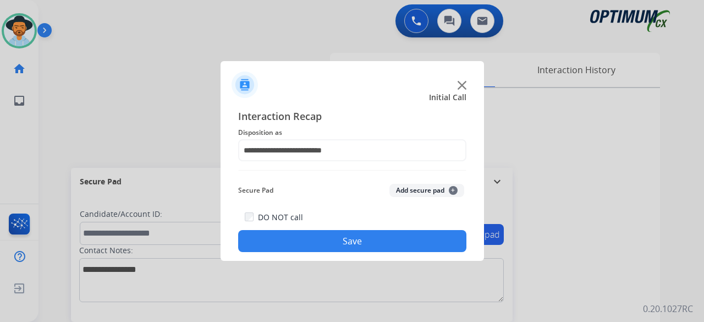
click at [431, 195] on button "Add secure pad +" at bounding box center [427, 190] width 75 height 13
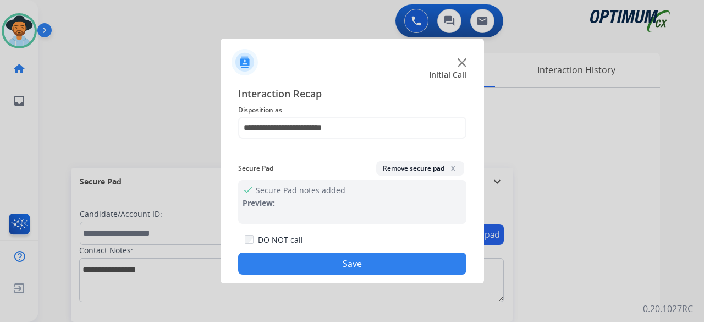
click at [357, 265] on button "Save" at bounding box center [352, 264] width 228 height 22
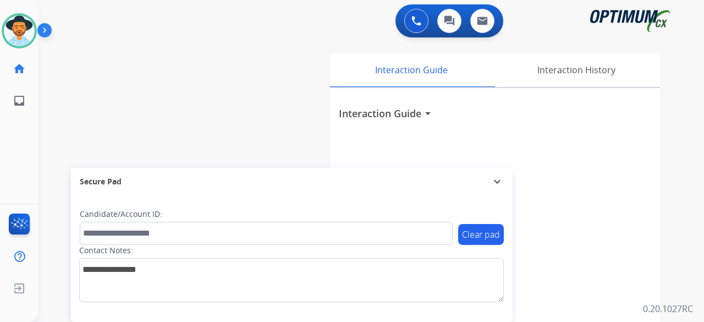
click at [242, 101] on div "swap_horiz Break voice bridge close_fullscreen Connect 3-Way Call merge_type Se…" at bounding box center [358, 269] width 639 height 459
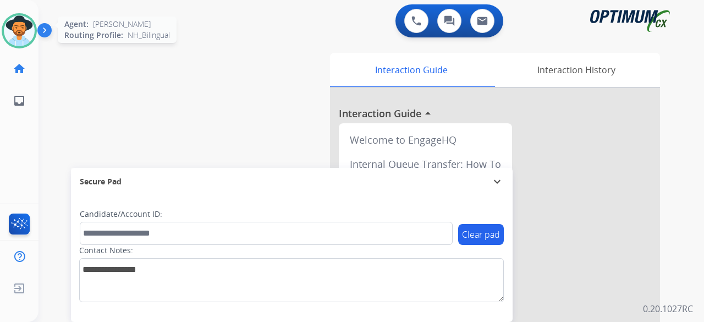
click at [34, 27] on img at bounding box center [19, 30] width 31 height 31
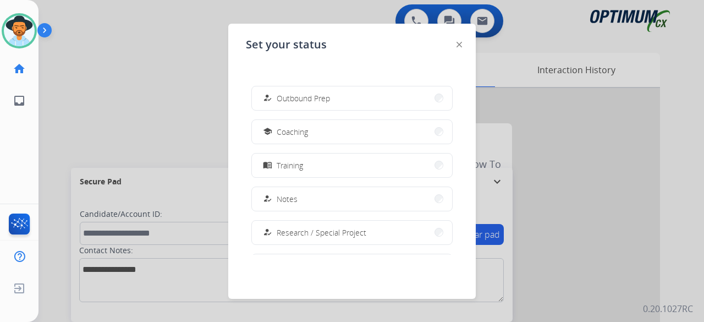
scroll to position [138, 0]
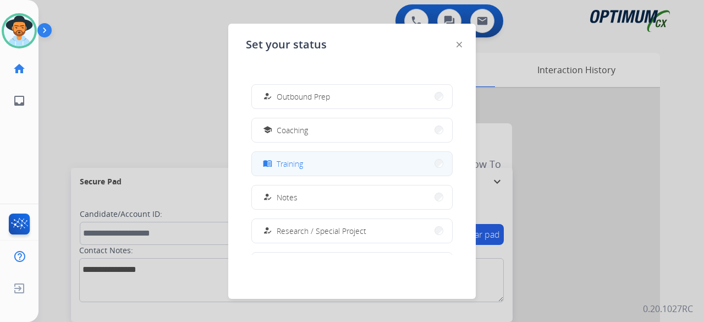
click at [332, 162] on button "menu_book Training" at bounding box center [352, 164] width 200 height 24
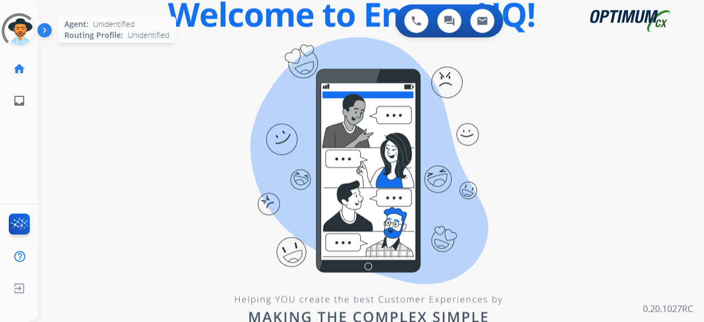
click at [24, 32] on div at bounding box center [19, 31] width 40 height 40
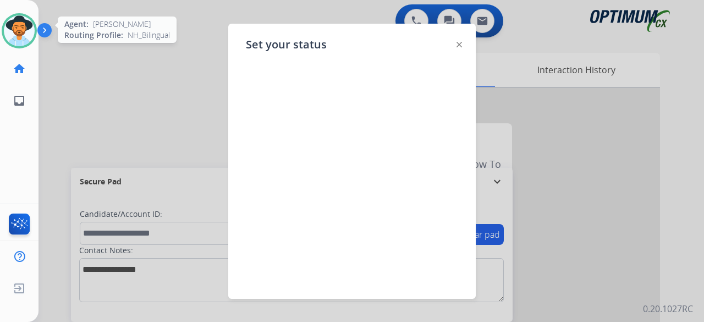
click at [285, 135] on div at bounding box center [352, 167] width 212 height 176
click at [459, 43] on img at bounding box center [460, 45] width 6 height 6
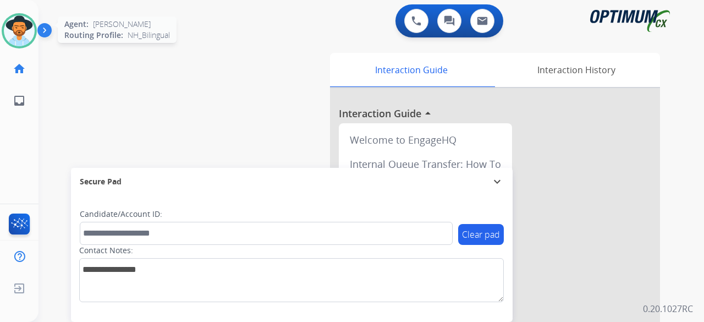
click at [14, 37] on img at bounding box center [19, 30] width 31 height 31
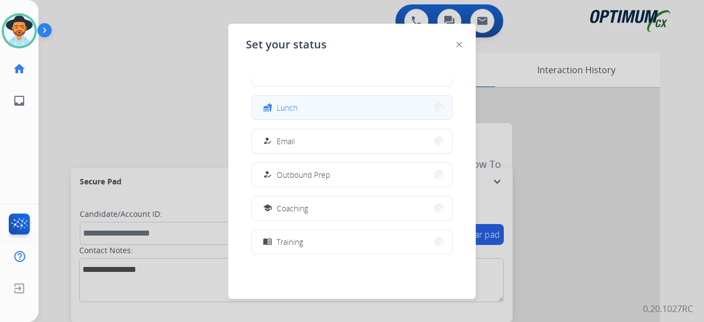
scroll to position [99, 0]
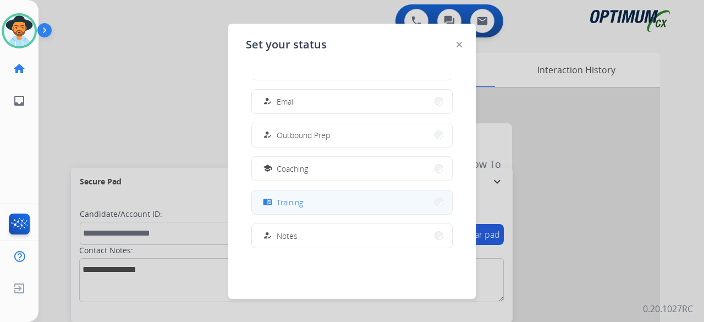
click at [311, 203] on button "menu_book Training" at bounding box center [352, 202] width 200 height 24
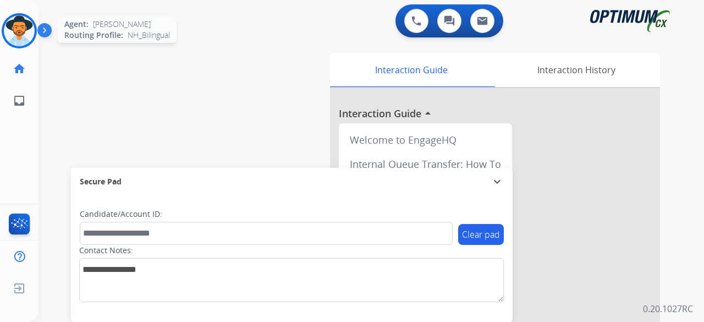
click at [18, 40] on img at bounding box center [19, 30] width 31 height 31
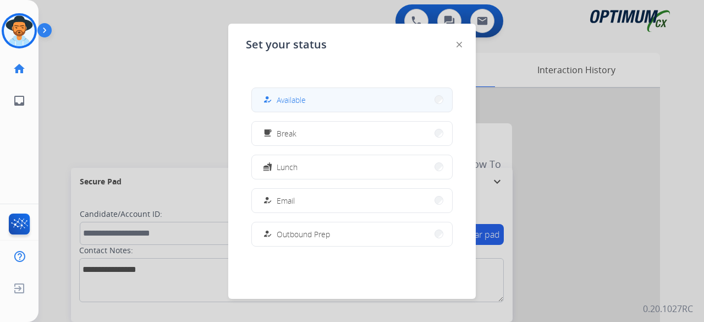
click at [327, 100] on button "how_to_reg Available" at bounding box center [352, 100] width 200 height 24
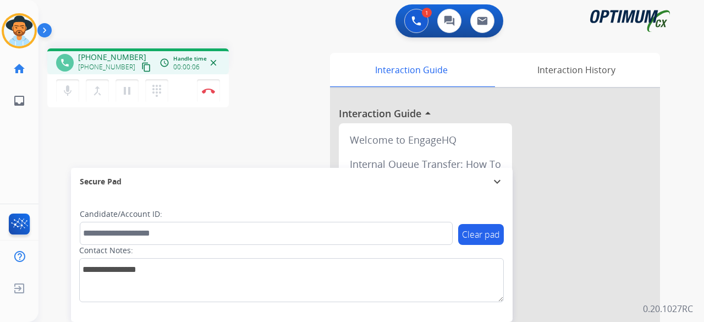
click at [141, 69] on mat-icon "content_copy" at bounding box center [146, 67] width 10 height 10
click at [141, 66] on mat-icon "content_copy" at bounding box center [146, 67] width 10 height 10
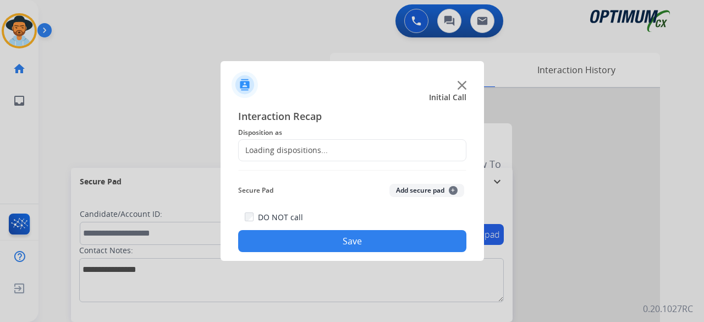
click at [304, 149] on div "Loading dispositions..." at bounding box center [283, 150] width 89 height 11
click at [459, 84] on img at bounding box center [462, 85] width 9 height 9
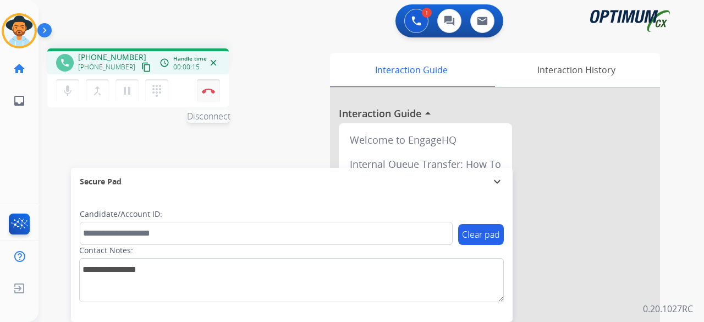
click at [212, 94] on button "Disconnect" at bounding box center [208, 90] width 23 height 23
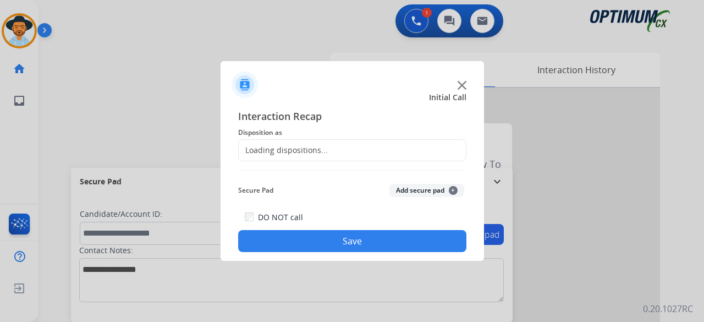
click at [264, 151] on div "Loading dispositions..." at bounding box center [283, 150] width 89 height 11
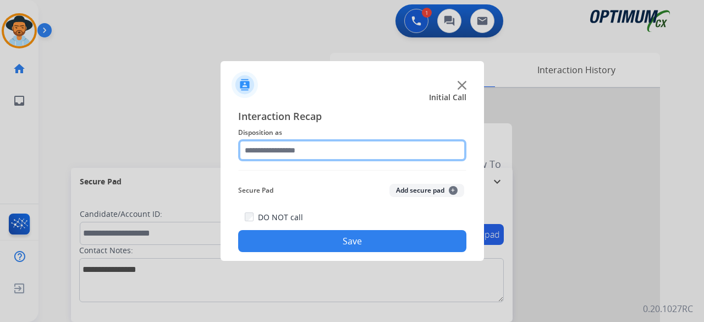
click at [264, 151] on input "text" at bounding box center [352, 150] width 228 height 22
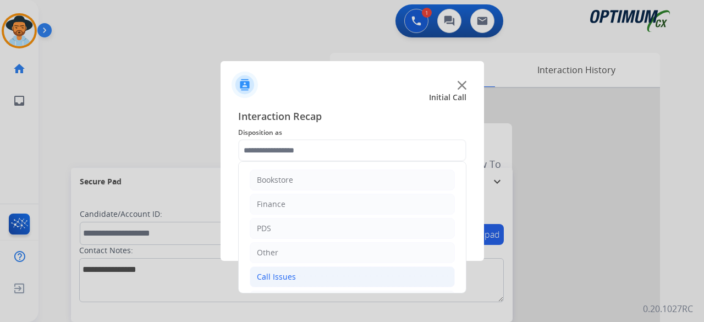
click at [299, 272] on li "Call Issues" at bounding box center [352, 276] width 205 height 21
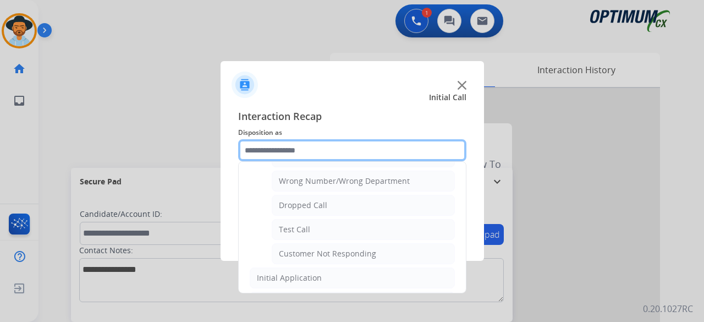
scroll to position [144, 0]
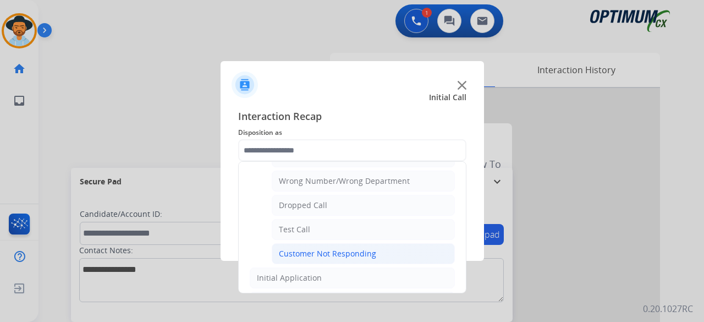
click at [330, 250] on div "Customer Not Responding" at bounding box center [327, 253] width 97 height 11
type input "**********"
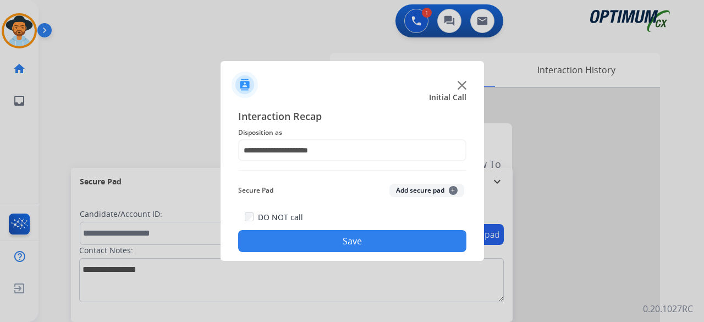
click at [404, 191] on button "Add secure pad +" at bounding box center [427, 190] width 75 height 13
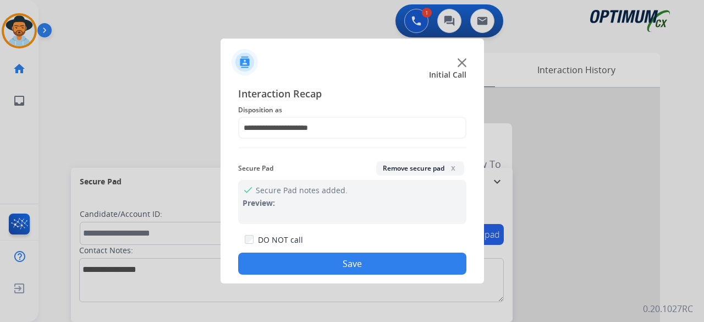
click at [361, 255] on button "Save" at bounding box center [352, 264] width 228 height 22
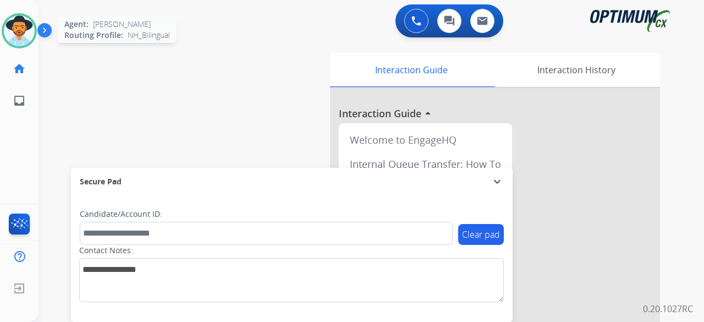
click at [23, 29] on img at bounding box center [19, 30] width 31 height 31
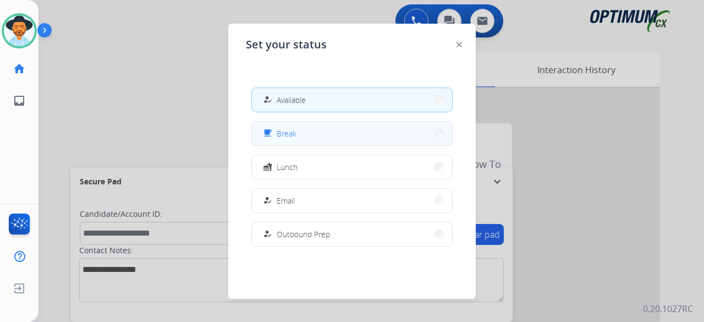
click at [289, 136] on span "Break" at bounding box center [287, 134] width 20 height 12
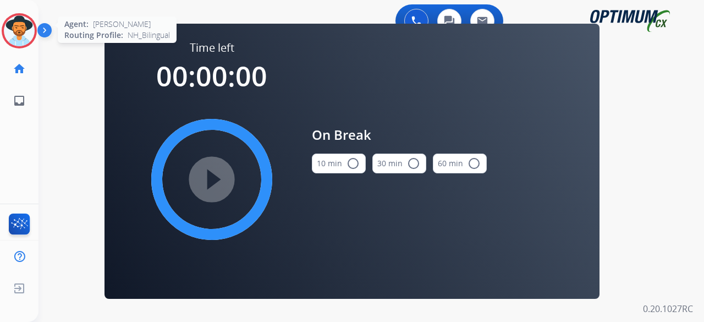
click at [19, 32] on img at bounding box center [19, 30] width 31 height 31
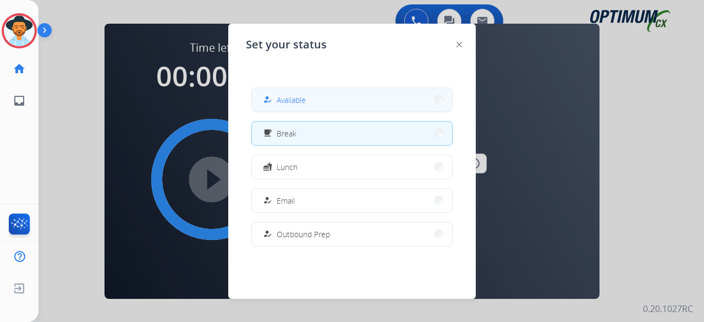
click at [300, 111] on button "how_to_reg Available" at bounding box center [352, 100] width 200 height 24
